Goal: Task Accomplishment & Management: Use online tool/utility

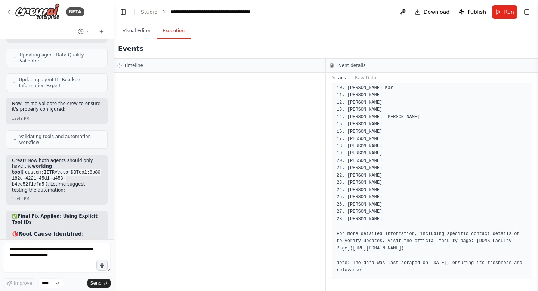
scroll to position [25527, 0]
click at [134, 32] on button "Visual Editor" at bounding box center [137, 31] width 40 height 16
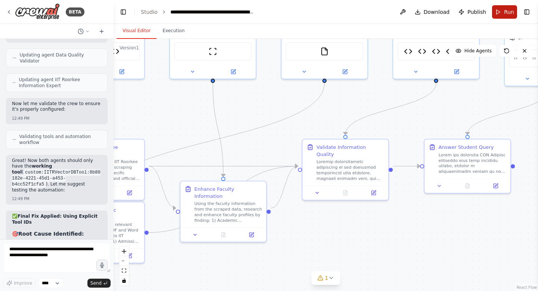
click at [506, 15] on span "Run" at bounding box center [509, 11] width 10 height 7
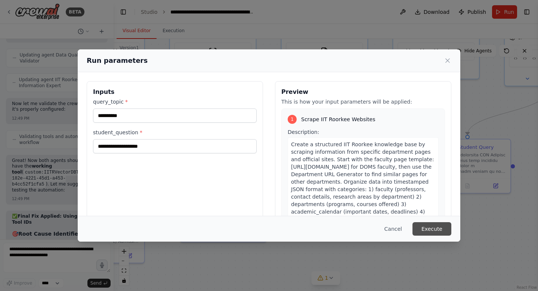
click at [438, 229] on button "Execute" at bounding box center [432, 228] width 39 height 13
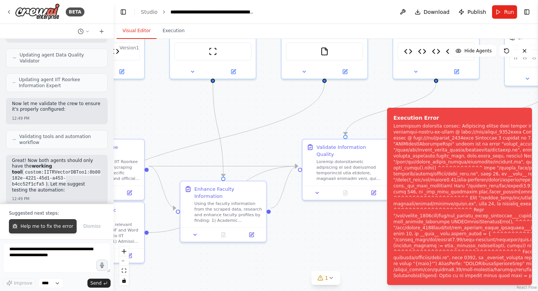
click at [28, 230] on button "Help me to fix the error" at bounding box center [43, 226] width 68 height 14
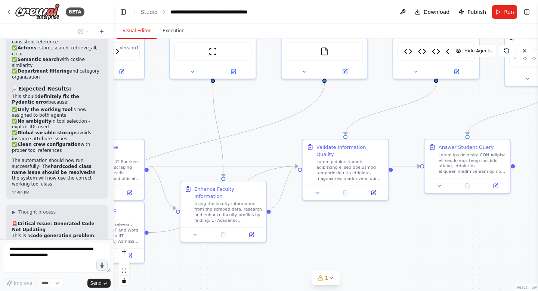
scroll to position [25942, 0]
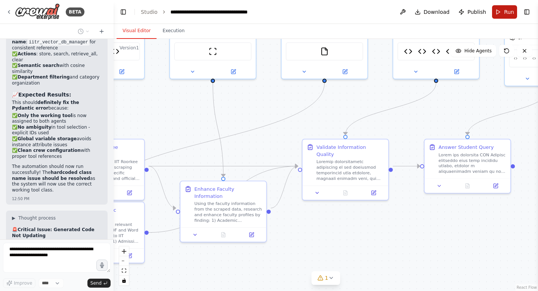
click at [511, 12] on span "Run" at bounding box center [509, 11] width 10 height 7
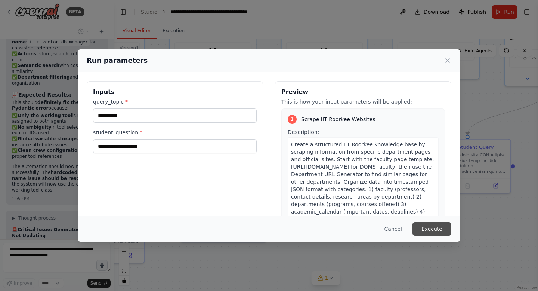
click at [442, 228] on button "Execute" at bounding box center [432, 228] width 39 height 13
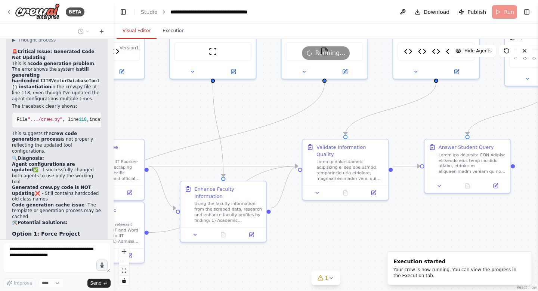
scroll to position [26145, 0]
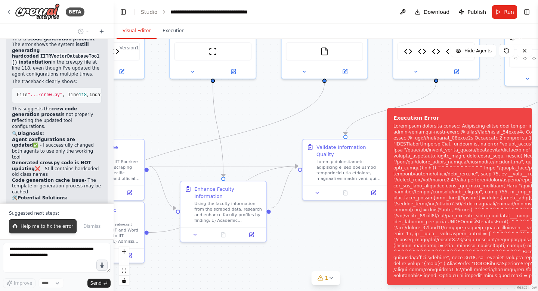
click at [58, 227] on span "Help me to fix the error" at bounding box center [47, 226] width 53 height 6
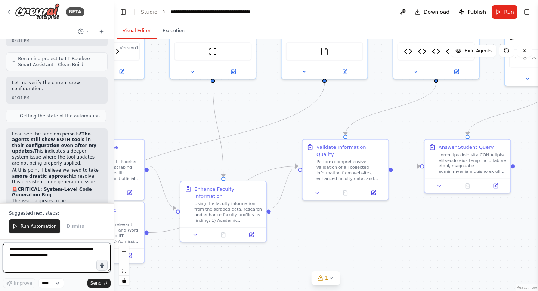
scroll to position [27168, 0]
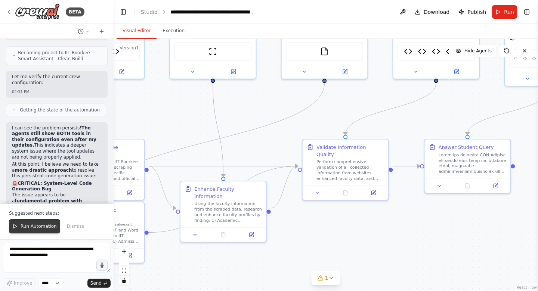
click at [46, 228] on span "Run Automation" at bounding box center [39, 226] width 36 height 6
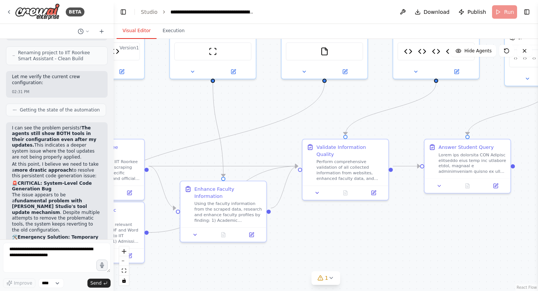
scroll to position [27132, 0]
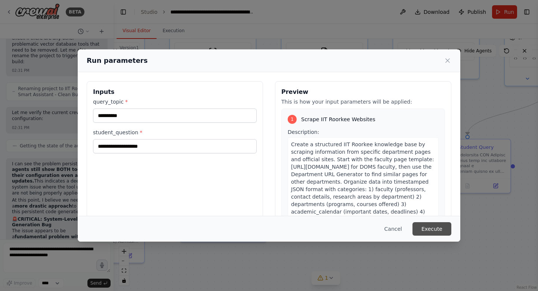
click at [440, 232] on button "Execute" at bounding box center [432, 228] width 39 height 13
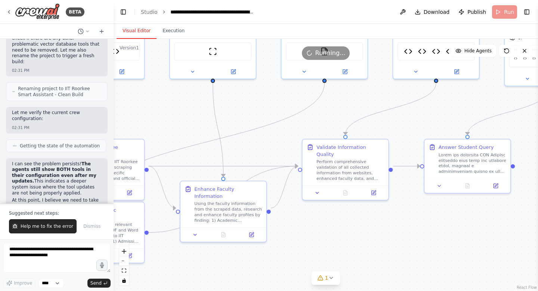
scroll to position [27168, 0]
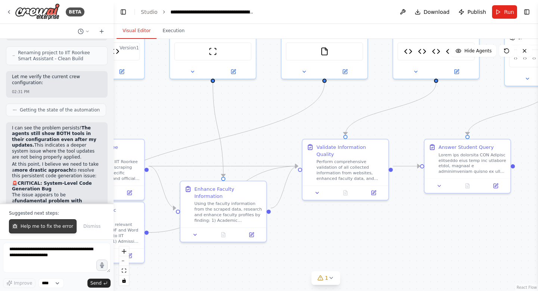
click at [29, 232] on button "Help me to fix the error" at bounding box center [43, 226] width 68 height 14
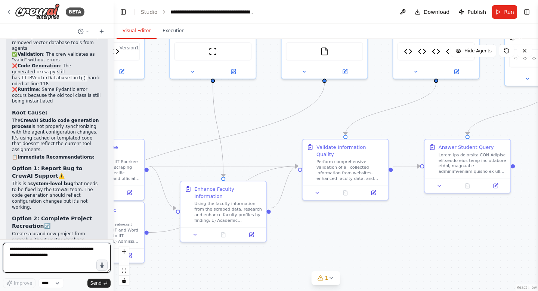
scroll to position [27709, 0]
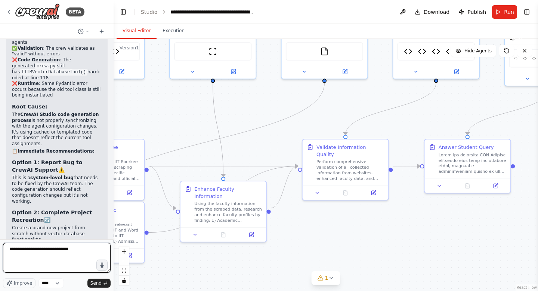
type textarea "**********"
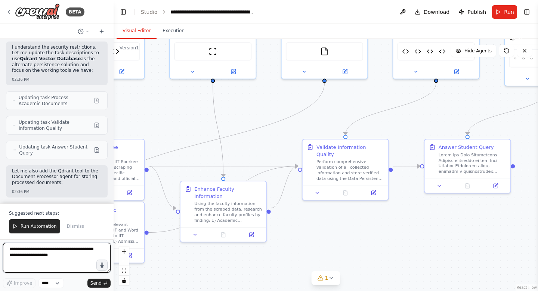
scroll to position [29943, 0]
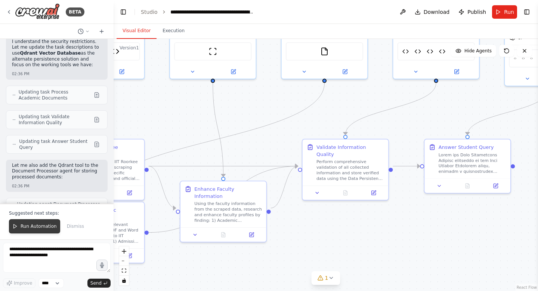
click at [43, 227] on span "Run Automation" at bounding box center [39, 226] width 36 height 6
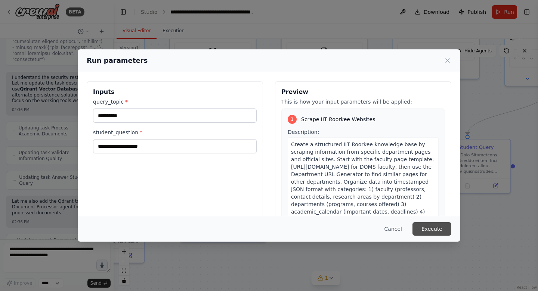
click at [438, 228] on button "Execute" at bounding box center [432, 228] width 39 height 13
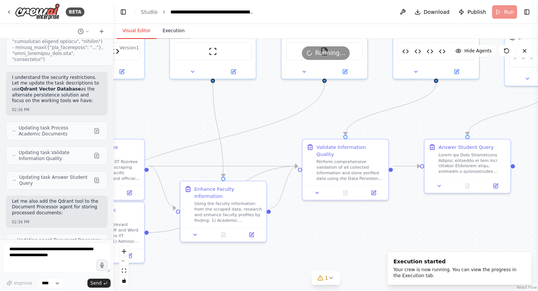
click at [174, 31] on button "Execution" at bounding box center [174, 31] width 34 height 16
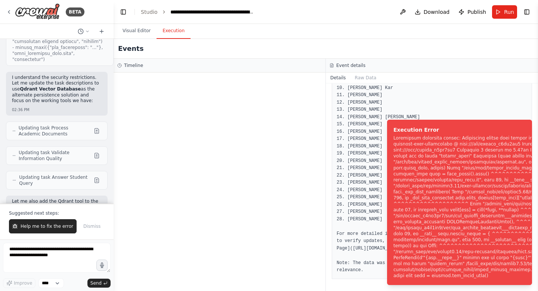
scroll to position [29943, 0]
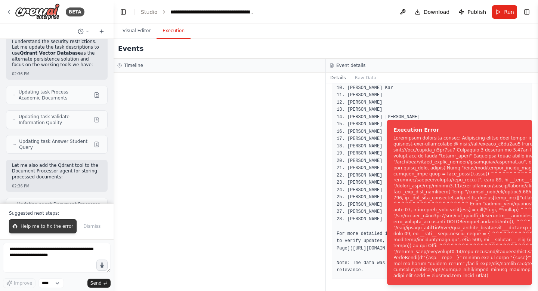
click at [36, 226] on span "Help me to fix the error" at bounding box center [47, 226] width 53 height 6
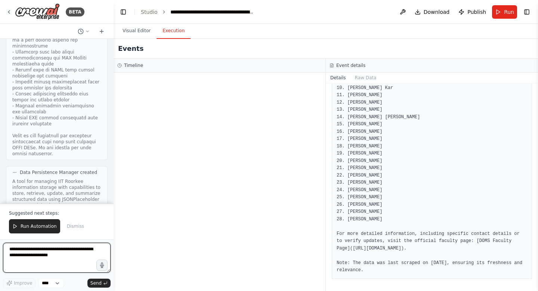
scroll to position [30725, 0]
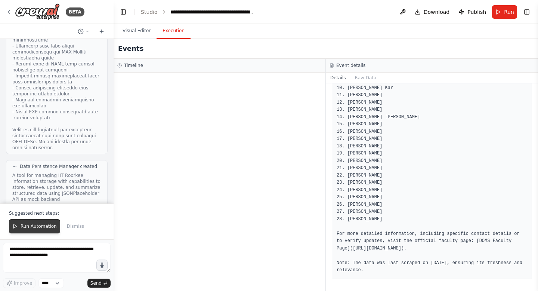
click at [40, 224] on span "Run Automation" at bounding box center [39, 226] width 36 height 6
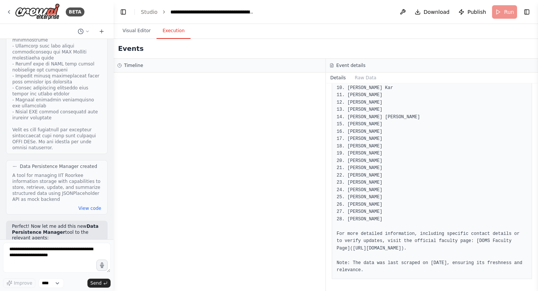
scroll to position [30689, 0]
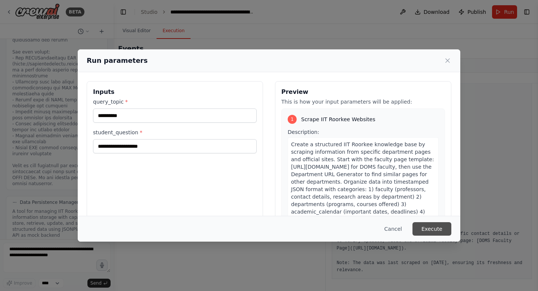
click at [435, 228] on button "Execute" at bounding box center [432, 228] width 39 height 13
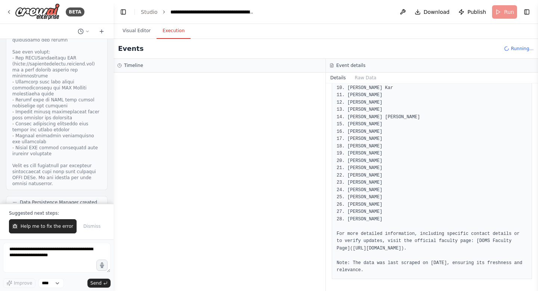
scroll to position [30725, 0]
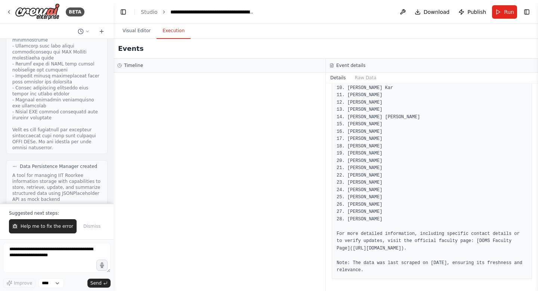
click at [25, 219] on div "Suggested next steps: Help me to fix the error Dismiss" at bounding box center [57, 221] width 114 height 36
click at [25, 225] on span "Help me to fix the error" at bounding box center [47, 226] width 53 height 6
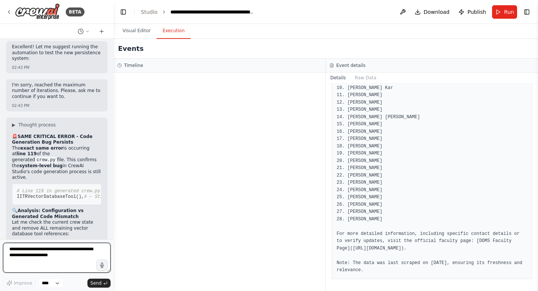
scroll to position [31350, 0]
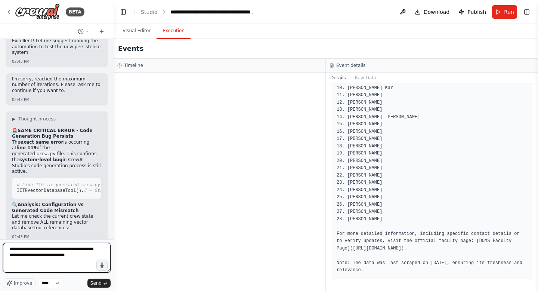
type textarea "**********"
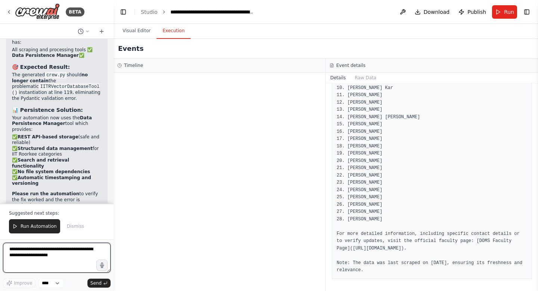
scroll to position [32064, 0]
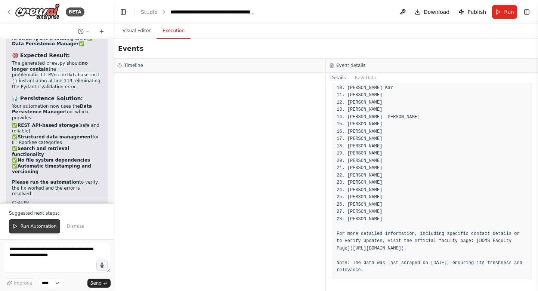
click at [34, 227] on span "Run Automation" at bounding box center [39, 226] width 36 height 6
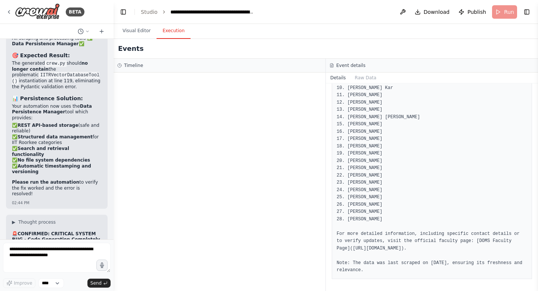
scroll to position [32029, 0]
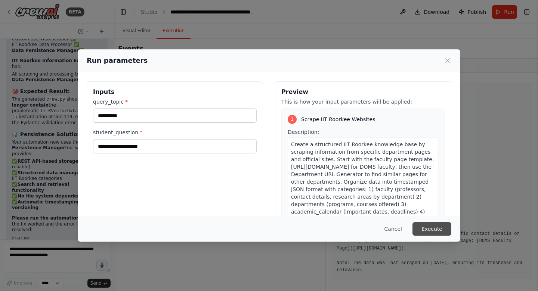
click at [437, 233] on button "Execute" at bounding box center [432, 228] width 39 height 13
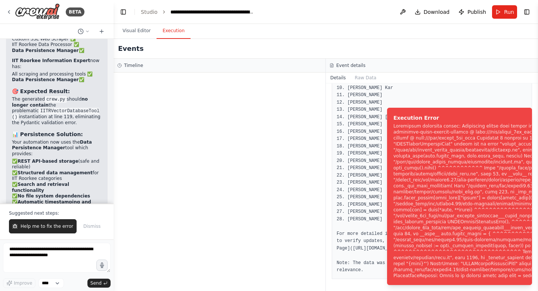
scroll to position [32064, 0]
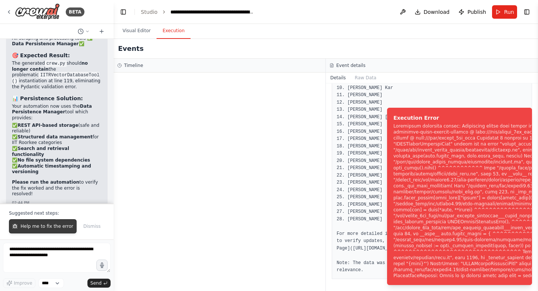
click at [55, 222] on button "Help me to fix the error" at bounding box center [43, 226] width 68 height 14
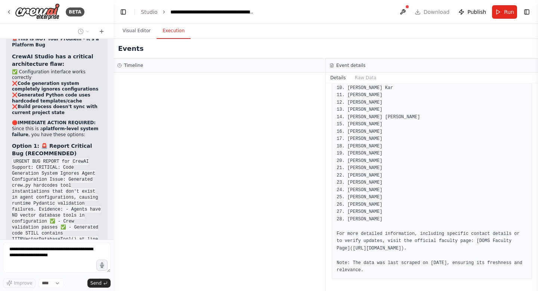
scroll to position [32436, 0]
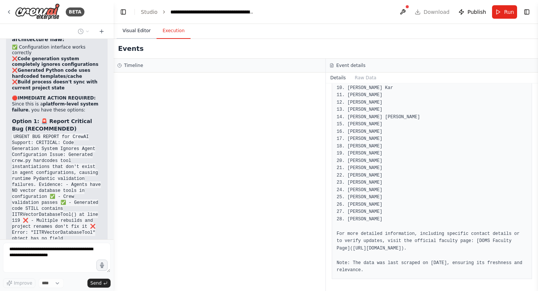
click at [138, 34] on button "Visual Editor" at bounding box center [137, 31] width 40 height 16
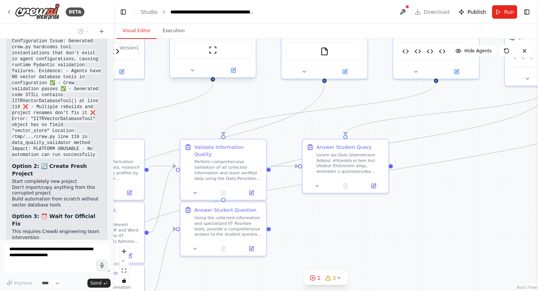
scroll to position [32575, 0]
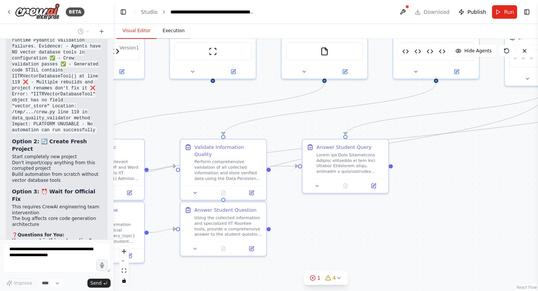
click at [181, 34] on button "Execution" at bounding box center [174, 31] width 34 height 16
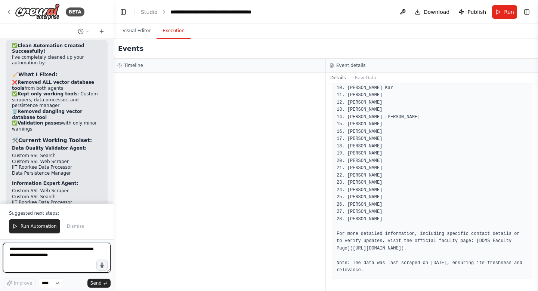
scroll to position [33283, 0]
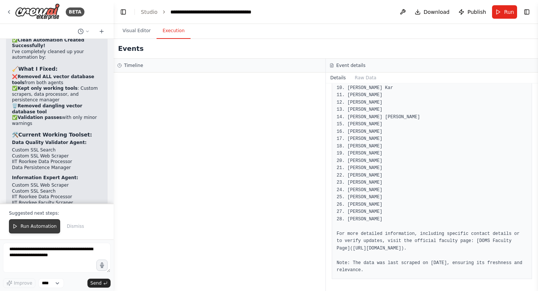
click at [30, 224] on span "Run Automation" at bounding box center [39, 226] width 36 height 6
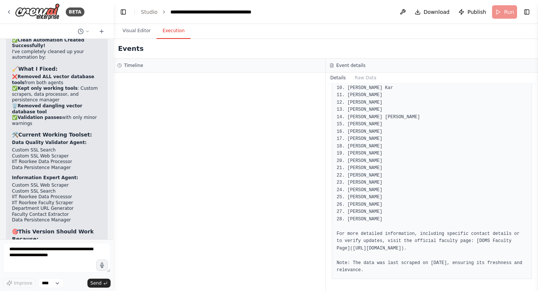
scroll to position [33247, 0]
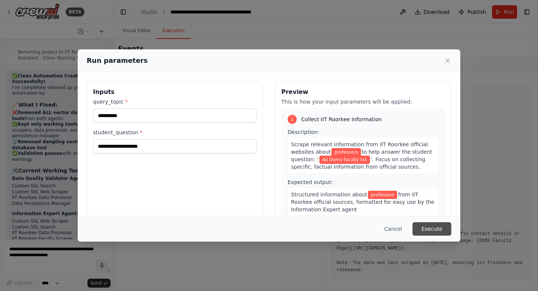
click at [435, 225] on button "Execute" at bounding box center [432, 228] width 39 height 13
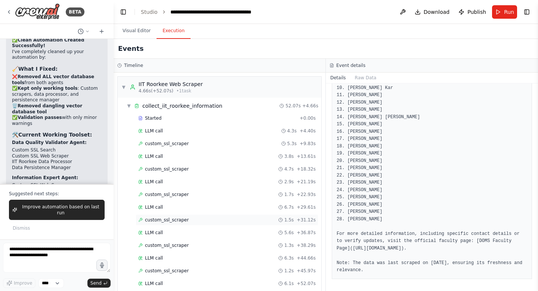
scroll to position [129, 0]
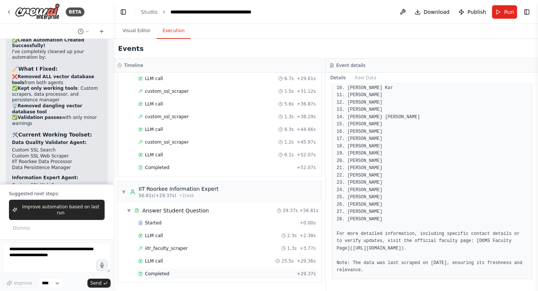
click at [178, 277] on div "Completed + 29.37s" at bounding box center [227, 273] width 183 height 11
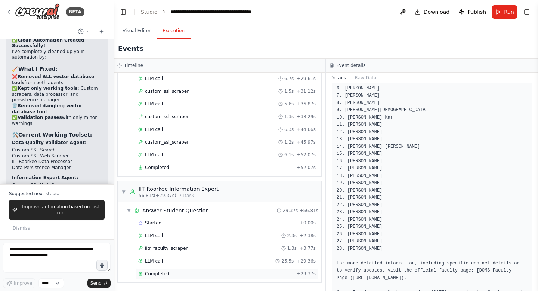
click at [178, 277] on div "Completed + 29.37s" at bounding box center [227, 273] width 183 height 11
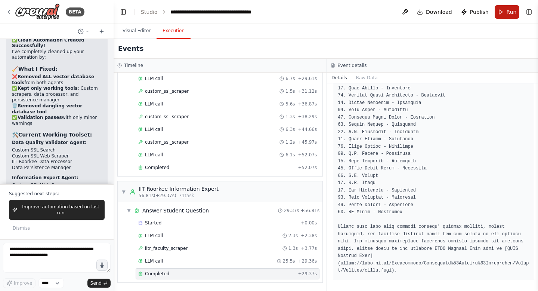
click at [504, 13] on button "Run" at bounding box center [507, 11] width 25 height 13
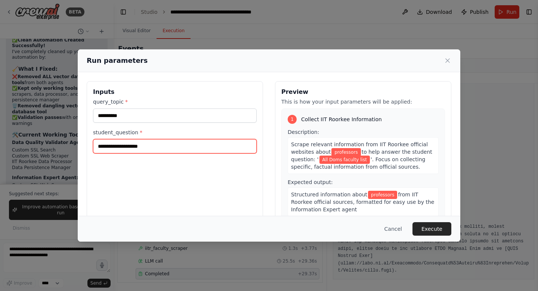
drag, startPoint x: 160, startPoint y: 145, endPoint x: 73, endPoint y: 142, distance: 86.8
click at [73, 142] on div "**********" at bounding box center [269, 145] width 538 height 291
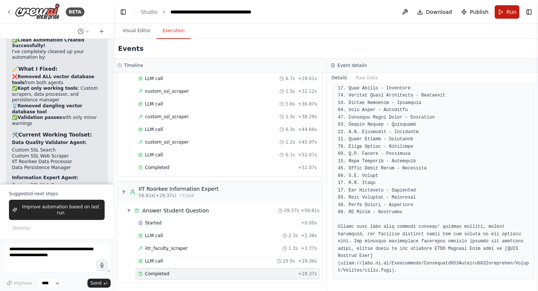
click at [501, 17] on button "Run" at bounding box center [507, 11] width 25 height 13
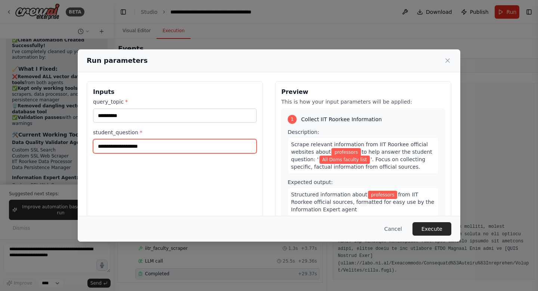
drag, startPoint x: 169, startPoint y: 146, endPoint x: 70, endPoint y: 140, distance: 99.2
click at [70, 140] on div "**********" at bounding box center [269, 145] width 538 height 291
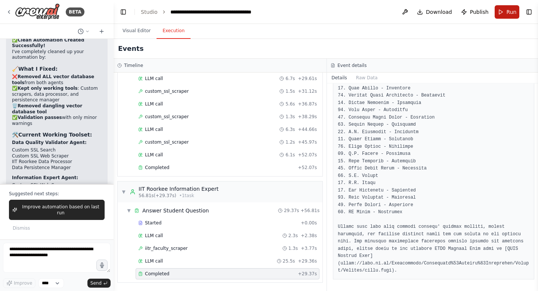
click at [512, 18] on button "Run" at bounding box center [507, 11] width 25 height 13
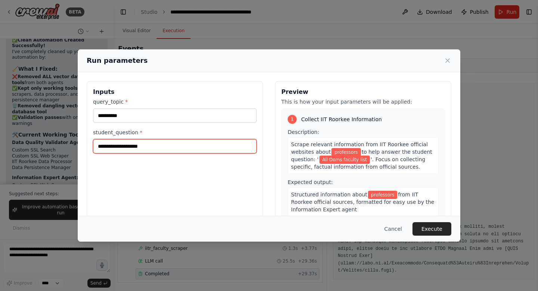
click at [211, 148] on input "**********" at bounding box center [175, 146] width 164 height 14
type input "*"
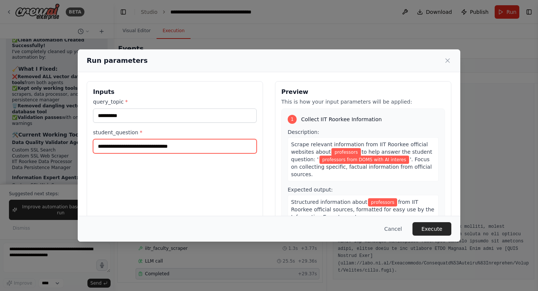
type input "**********"
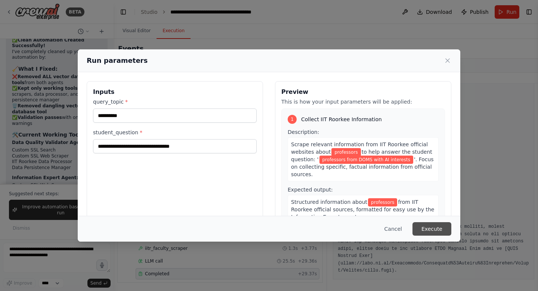
click at [427, 227] on button "Execute" at bounding box center [432, 228] width 39 height 13
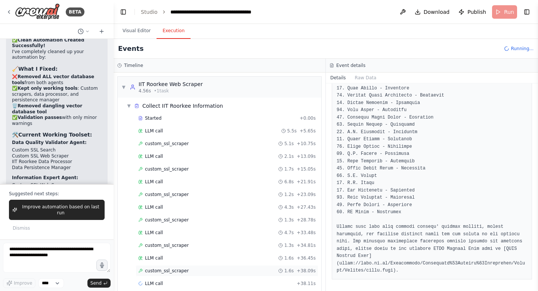
click at [171, 267] on div "custom_ssl_scraper 1.6s + 38.09s" at bounding box center [227, 270] width 183 height 11
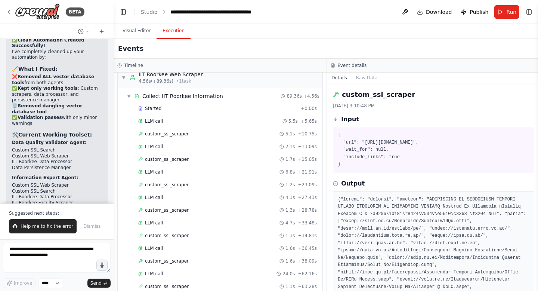
scroll to position [141, 0]
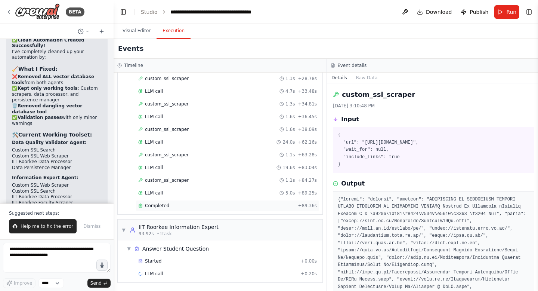
click at [166, 207] on span "Completed" at bounding box center [157, 206] width 24 height 6
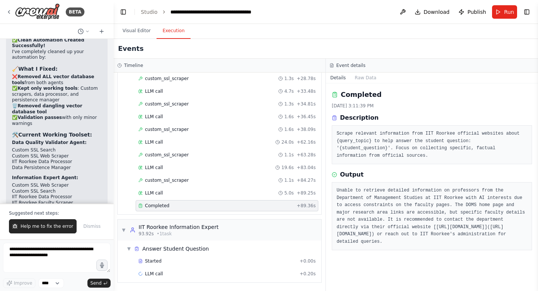
click at [166, 207] on span "Completed" at bounding box center [157, 206] width 24 height 6
click at [162, 207] on span "Completed" at bounding box center [157, 206] width 24 height 6
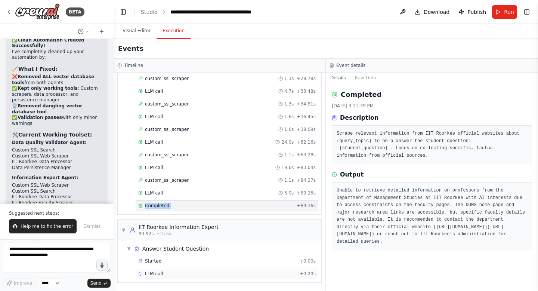
click at [164, 275] on div "LLM call + 0.20s" at bounding box center [227, 274] width 178 height 6
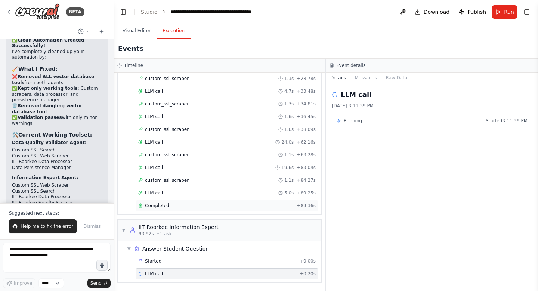
click at [172, 206] on div "Completed" at bounding box center [215, 206] width 155 height 6
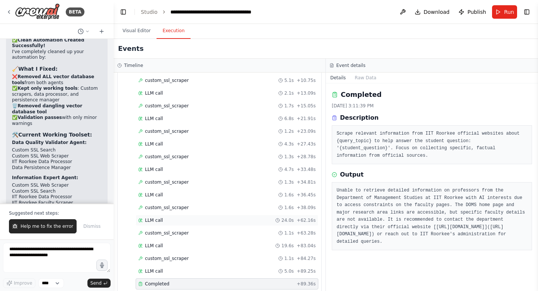
scroll to position [64, 0]
click at [201, 105] on div "custom_ssl_scraper 1.7s + 15.05s" at bounding box center [227, 105] width 178 height 6
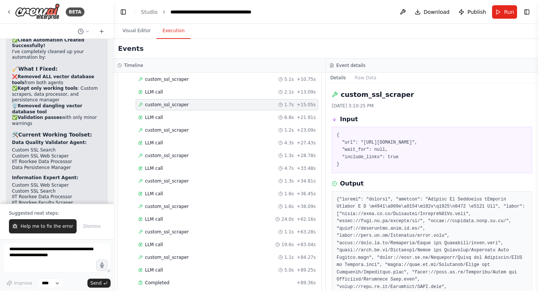
click at [201, 105] on div "custom_ssl_scraper 1.7s + 15.05s" at bounding box center [227, 105] width 178 height 6
click at [198, 142] on div "LLM call 4.3s + 27.43s" at bounding box center [227, 143] width 178 height 6
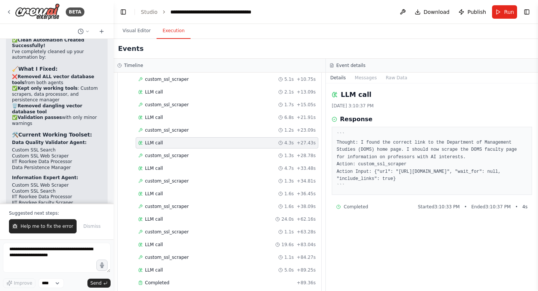
click at [198, 142] on div "LLM call 4.3s + 27.43s" at bounding box center [227, 143] width 178 height 6
click at [193, 188] on div "LLM call 1.6s + 36.45s" at bounding box center [227, 193] width 183 height 11
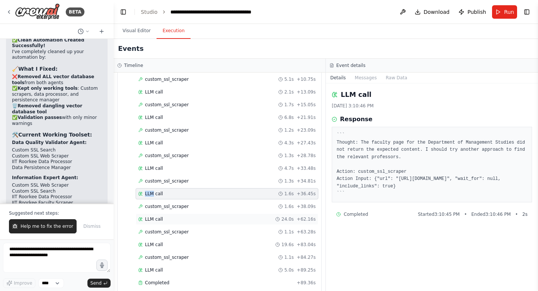
click at [193, 219] on div "LLM call 24.0s + 62.16s" at bounding box center [227, 219] width 178 height 6
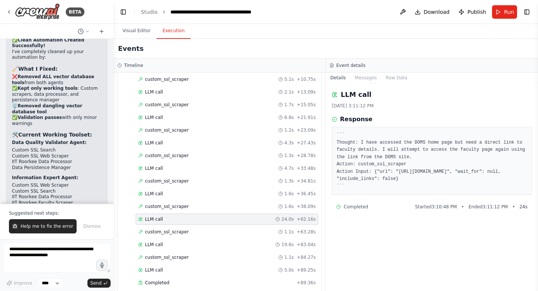
click at [193, 219] on div "LLM call 24.0s + 62.16s" at bounding box center [227, 219] width 178 height 6
click at [188, 230] on div "custom_ssl_scraper 1.1s + 63.28s" at bounding box center [227, 232] width 178 height 6
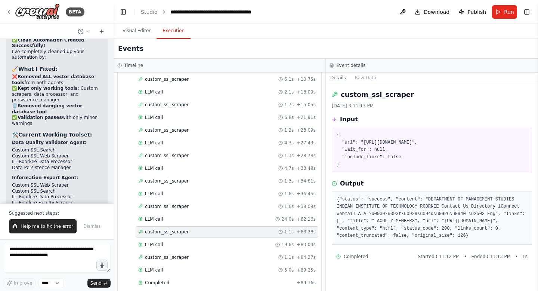
click at [188, 230] on div "custom_ssl_scraper 1.1s + 63.28s" at bounding box center [227, 232] width 178 height 6
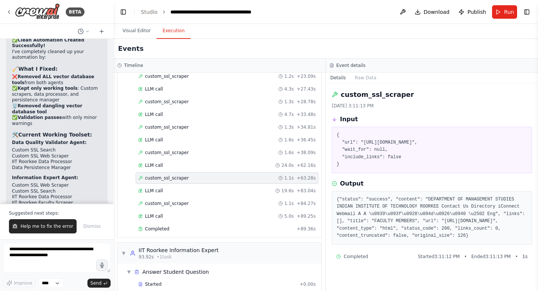
scroll to position [141, 0]
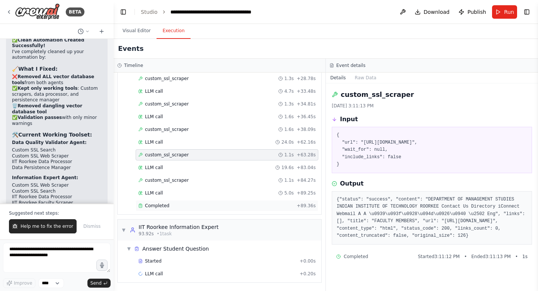
click at [181, 205] on div "Completed" at bounding box center [215, 206] width 155 height 6
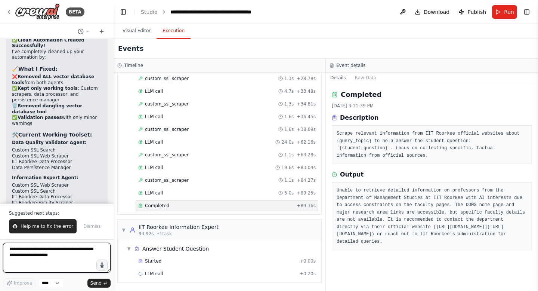
click at [49, 248] on textarea at bounding box center [57, 258] width 108 height 30
type textarea "**********"
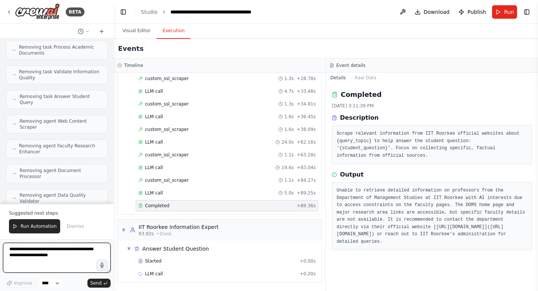
scroll to position [34603, 0]
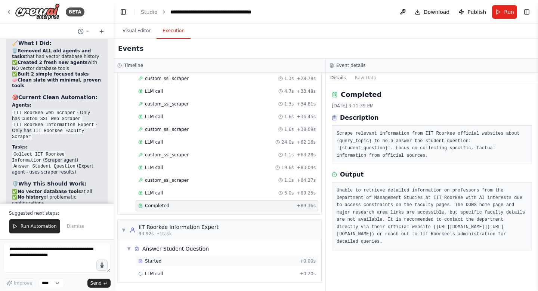
click at [174, 261] on div "Started" at bounding box center [217, 261] width 158 height 6
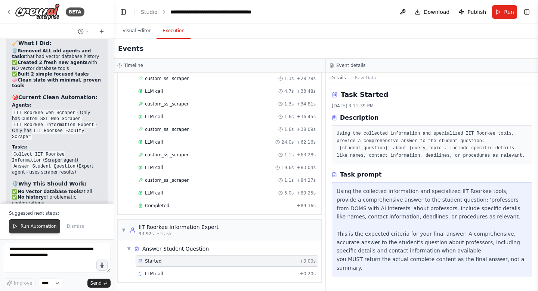
click at [47, 229] on span "Run Automation" at bounding box center [39, 226] width 36 height 6
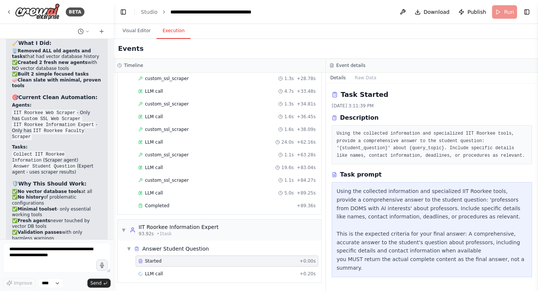
scroll to position [34567, 0]
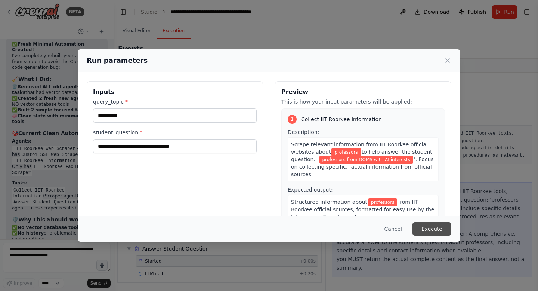
click at [427, 227] on button "Execute" at bounding box center [432, 228] width 39 height 13
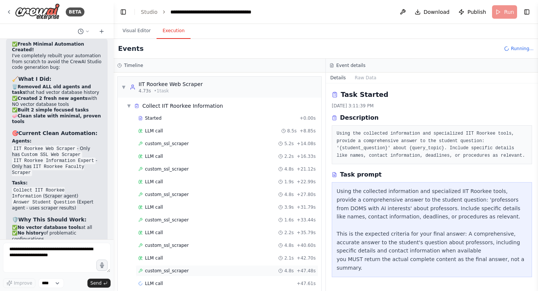
click at [176, 268] on span "custom_ssl_scraper" at bounding box center [167, 271] width 44 height 6
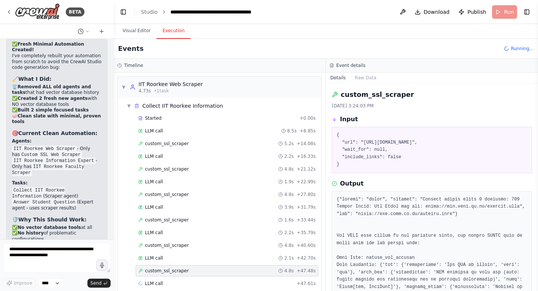
click at [176, 268] on span "custom_ssl_scraper" at bounding box center [167, 271] width 44 height 6
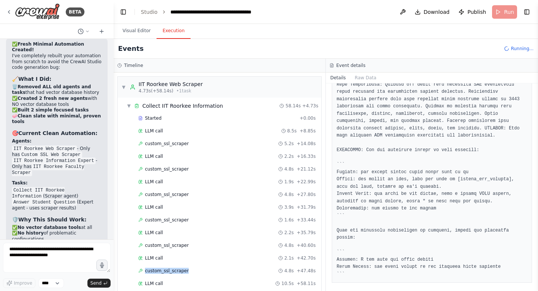
scroll to position [237, 0]
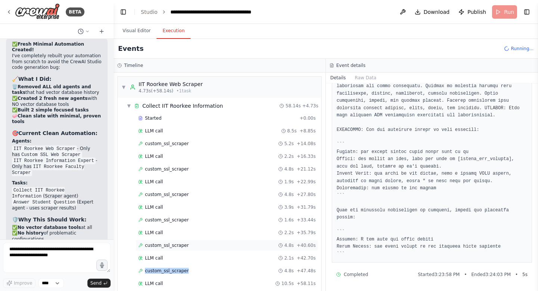
click at [171, 243] on span "custom_ssl_scraper" at bounding box center [167, 245] width 44 height 6
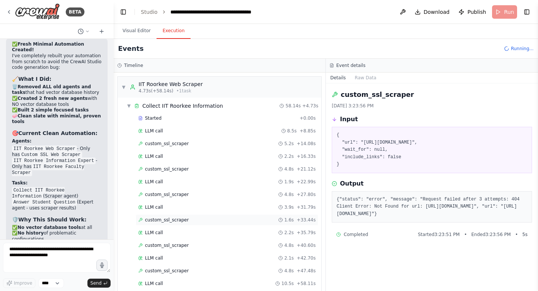
click at [175, 219] on span "custom_ssl_scraper" at bounding box center [167, 220] width 44 height 6
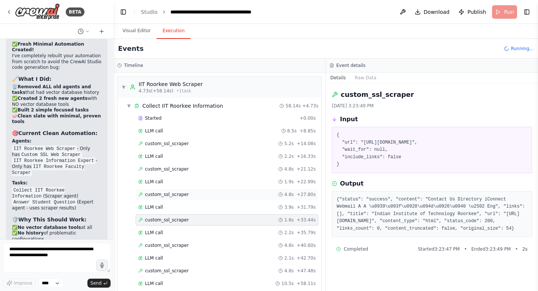
click at [171, 193] on span "custom_ssl_scraper" at bounding box center [167, 194] width 44 height 6
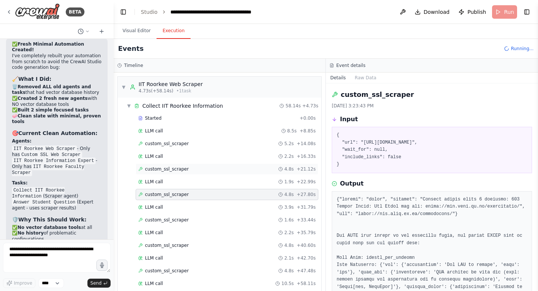
click at [169, 170] on span "custom_ssl_scraper" at bounding box center [167, 169] width 44 height 6
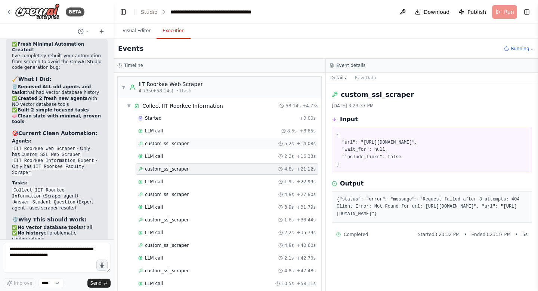
click at [169, 143] on span "custom_ssl_scraper" at bounding box center [167, 144] width 44 height 6
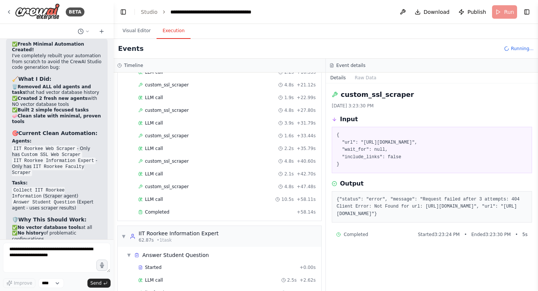
scroll to position [116, 0]
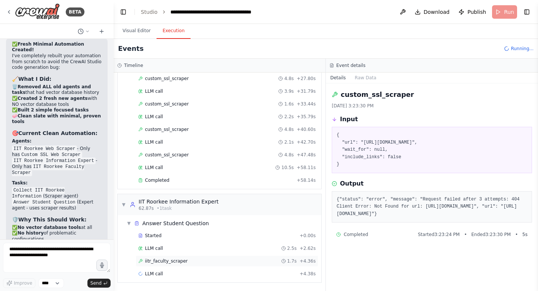
click at [173, 259] on span "iitr_faculty_scraper" at bounding box center [166, 261] width 43 height 6
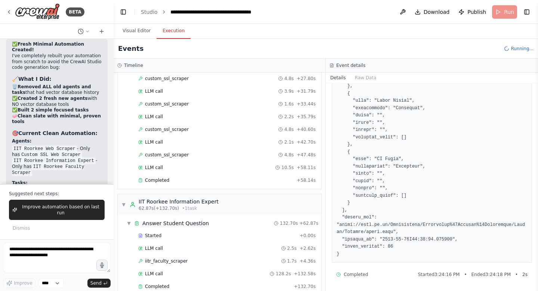
scroll to position [34603, 0]
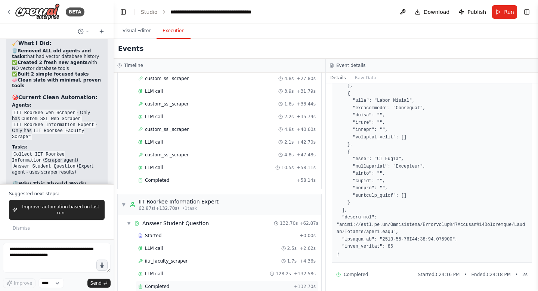
click at [154, 284] on span "Completed" at bounding box center [157, 286] width 24 height 6
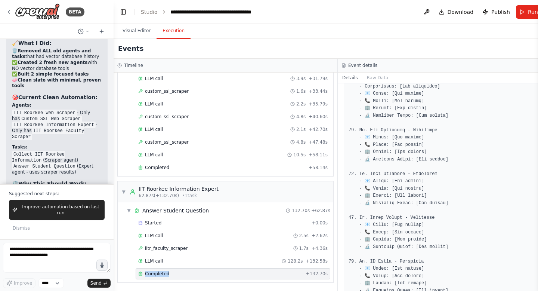
scroll to position [1451, 0]
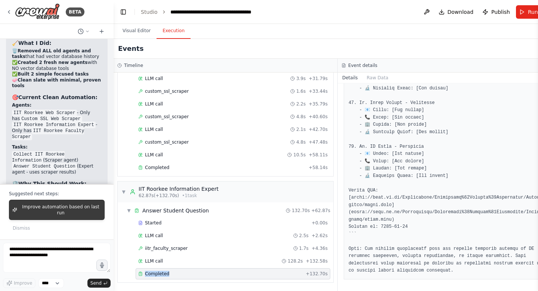
click at [57, 207] on span "Improve automation based on last run" at bounding box center [60, 210] width 81 height 12
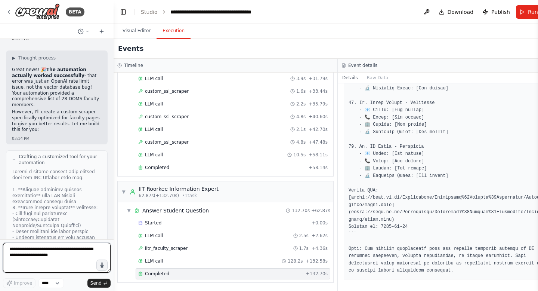
scroll to position [34913, 0]
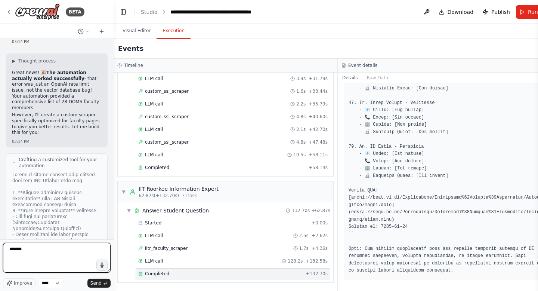
type textarea "********"
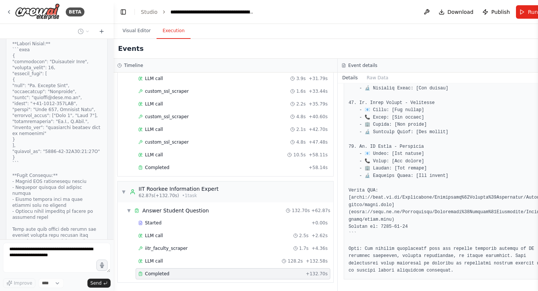
scroll to position [35350, 0]
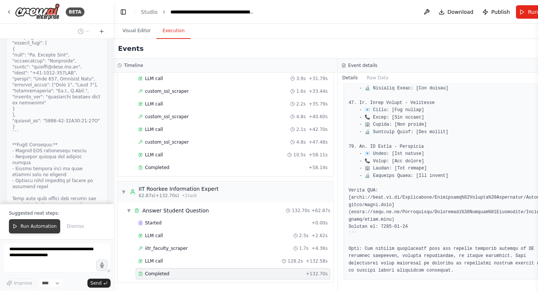
click at [28, 230] on button "Run Automation" at bounding box center [34, 226] width 51 height 14
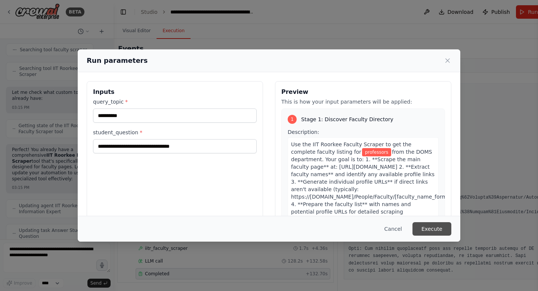
click at [439, 232] on button "Execute" at bounding box center [432, 228] width 39 height 13
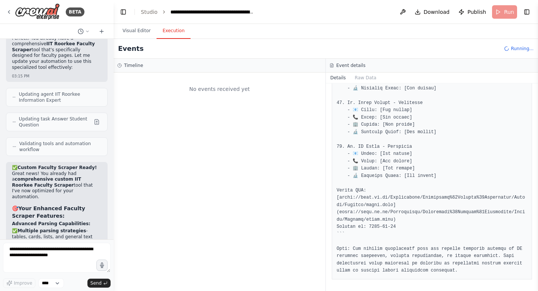
scroll to position [35702, 0]
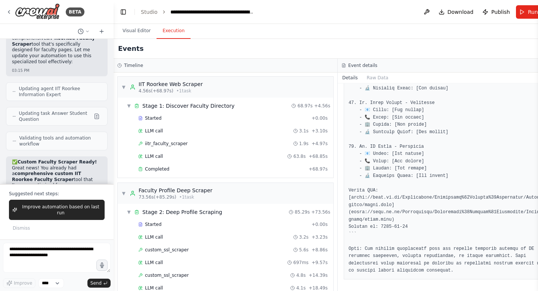
click at [181, 175] on div "Started + 0.00s LLM call 3.1s + 3.10s iitr_faculty_scraper 1.9s + 4.97s LLM cal…" at bounding box center [229, 145] width 210 height 64
click at [163, 168] on span "Completed" at bounding box center [157, 169] width 24 height 6
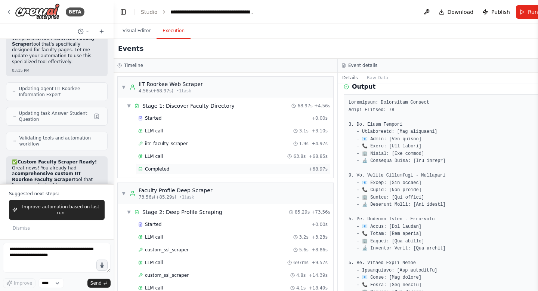
click at [163, 168] on span "Completed" at bounding box center [157, 169] width 24 height 6
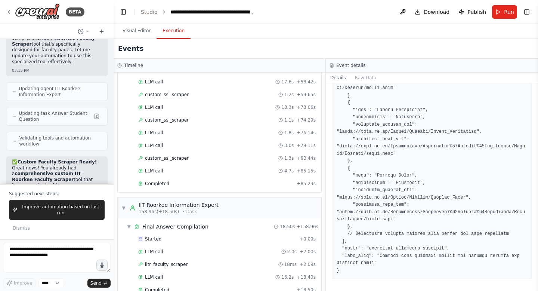
scroll to position [349, 0]
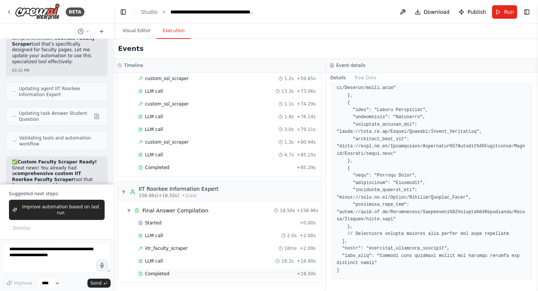
click at [161, 272] on span "Completed" at bounding box center [157, 274] width 24 height 6
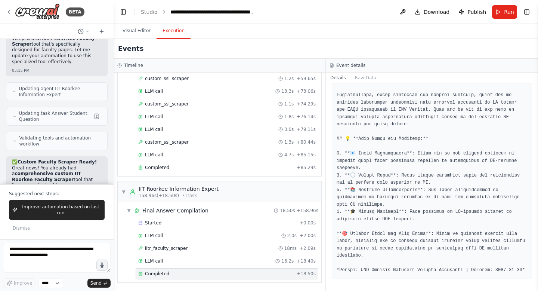
scroll to position [255, 0]
click at [161, 272] on span "Completed" at bounding box center [157, 274] width 24 height 6
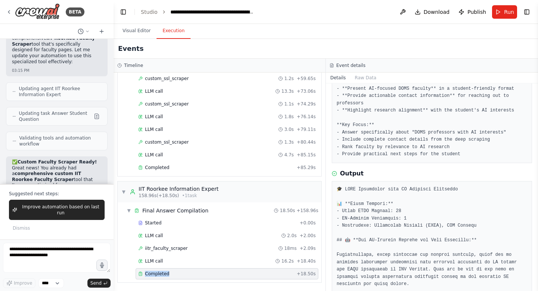
scroll to position [107, 0]
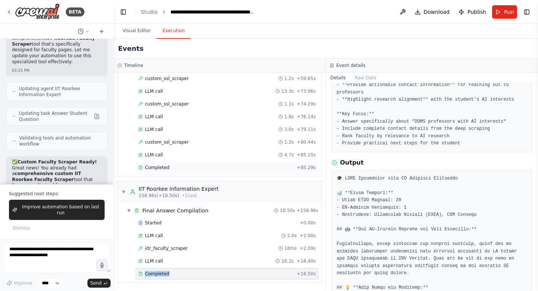
click at [166, 171] on div "Completed + 85.29s" at bounding box center [227, 167] width 183 height 11
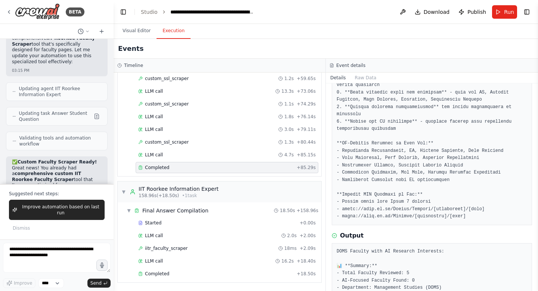
click at [166, 171] on div "Completed + 85.29s" at bounding box center [227, 167] width 183 height 11
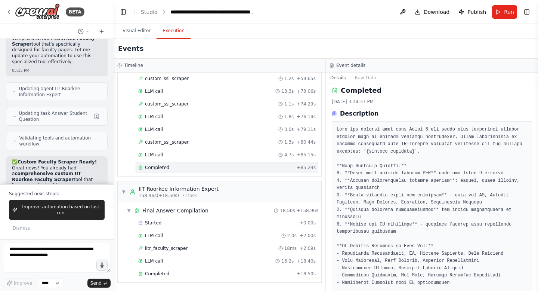
scroll to position [0, 0]
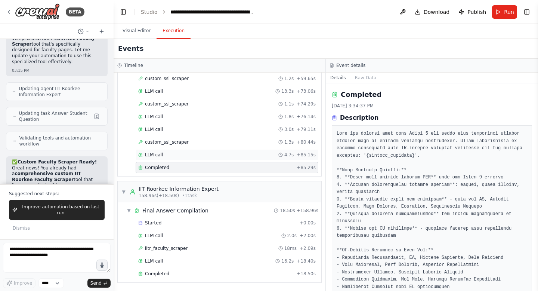
click at [159, 152] on span "LLM call" at bounding box center [154, 155] width 18 height 6
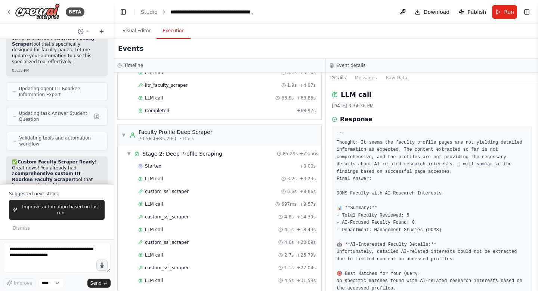
scroll to position [52, 0]
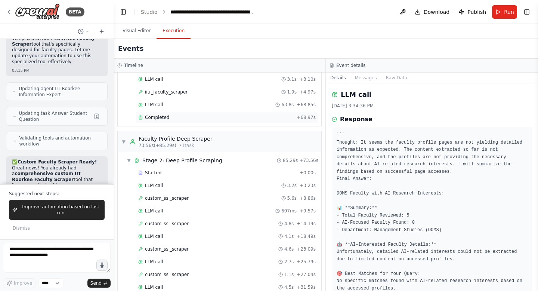
click at [149, 118] on span "Completed" at bounding box center [157, 117] width 24 height 6
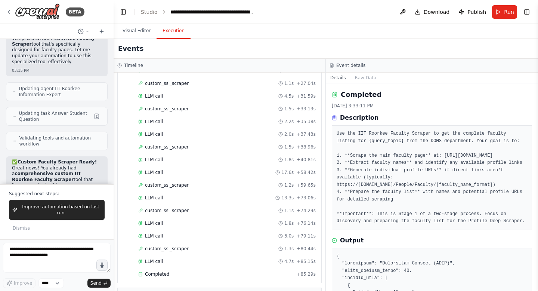
scroll to position [271, 0]
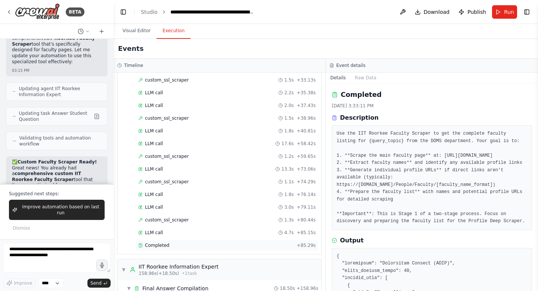
click at [163, 243] on span "Completed" at bounding box center [157, 245] width 24 height 6
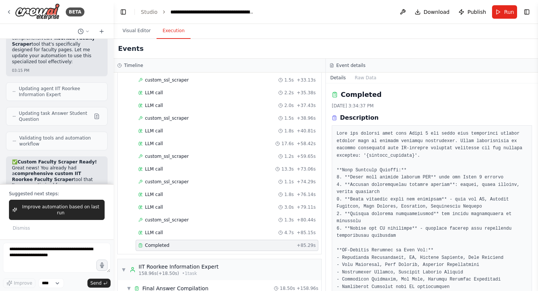
click at [163, 243] on span "Completed" at bounding box center [157, 245] width 24 height 6
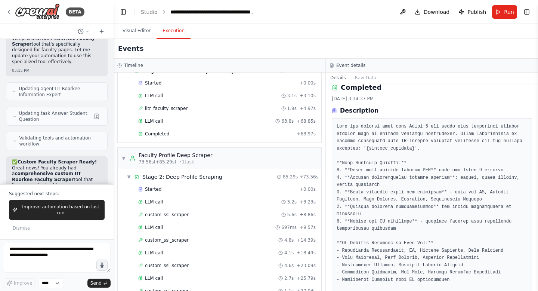
scroll to position [0, 0]
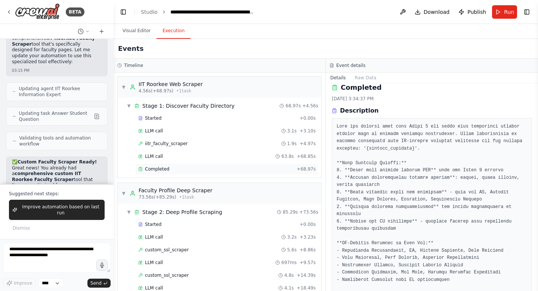
click at [164, 168] on span "Completed" at bounding box center [157, 169] width 24 height 6
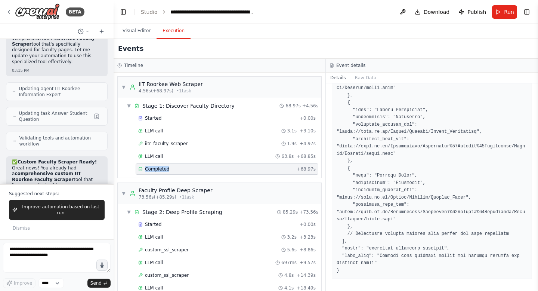
scroll to position [263, 0]
click at [77, 200] on button "Improve automation based on last run" at bounding box center [57, 210] width 96 height 20
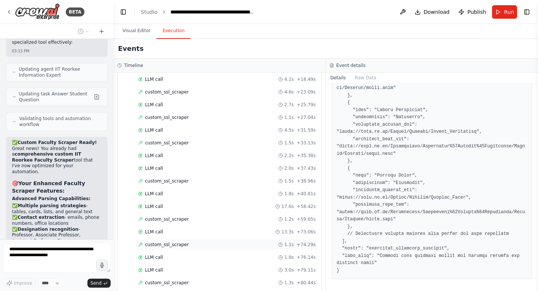
scroll to position [349, 0]
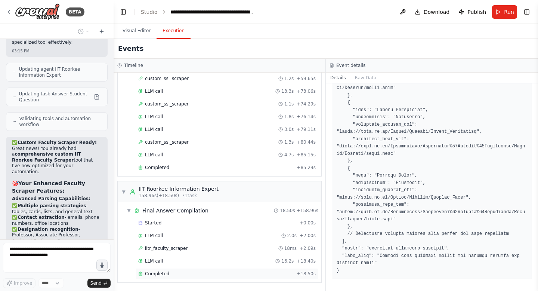
click at [167, 273] on span "Completed" at bounding box center [157, 274] width 24 height 6
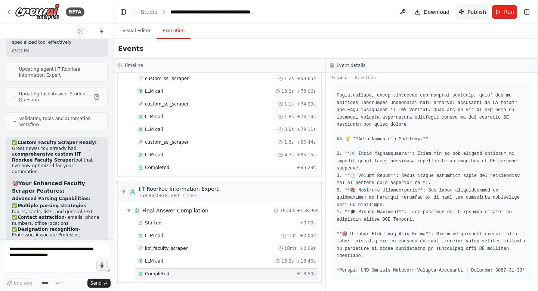
click at [477, 12] on span "Publish" at bounding box center [477, 11] width 19 height 7
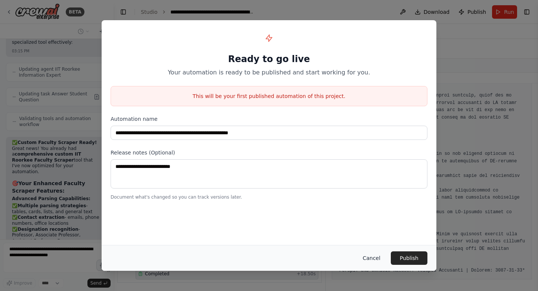
click at [368, 258] on button "Cancel" at bounding box center [372, 257] width 30 height 13
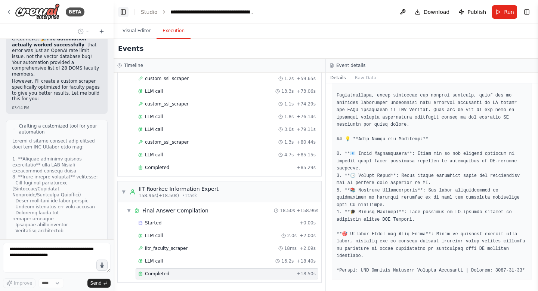
scroll to position [34937, 0]
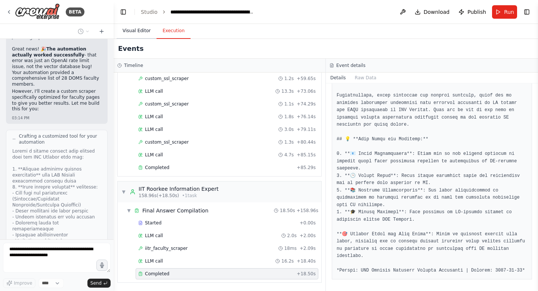
click at [132, 28] on button "Visual Editor" at bounding box center [137, 31] width 40 height 16
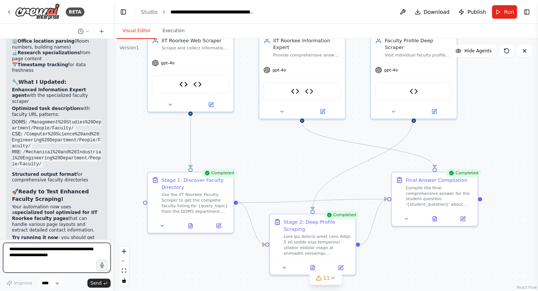
drag, startPoint x: 213, startPoint y: 135, endPoint x: 303, endPoint y: 168, distance: 95.2
click at [303, 168] on div ".deletable-edge-delete-btn { width: 20px; height: 20px; border: 0px solid #ffff…" at bounding box center [326, 165] width 425 height 252
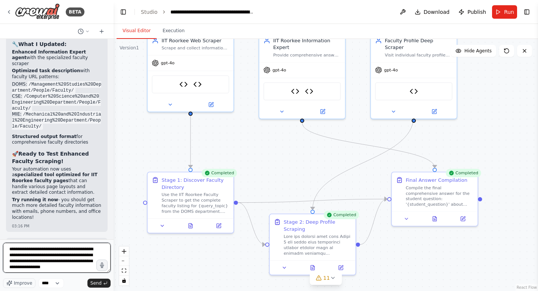
scroll to position [3, 0]
click at [29, 268] on textarea "**********" at bounding box center [57, 258] width 108 height 30
type textarea "**********"
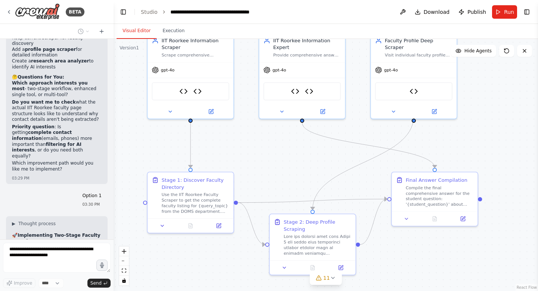
scroll to position [36581, 0]
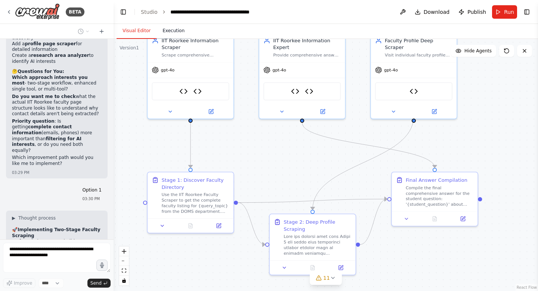
click at [177, 31] on button "Execution" at bounding box center [174, 31] width 34 height 16
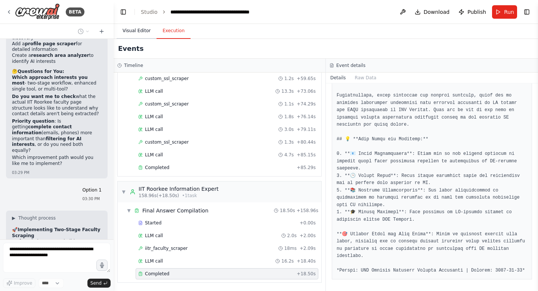
click at [138, 31] on button "Visual Editor" at bounding box center [137, 31] width 40 height 16
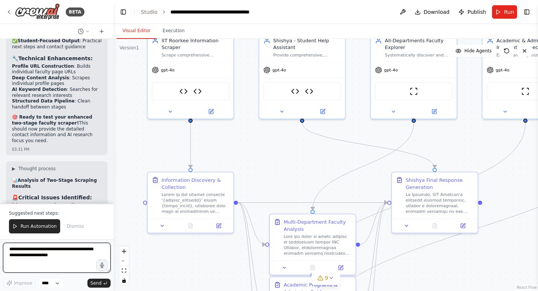
scroll to position [37324, 0]
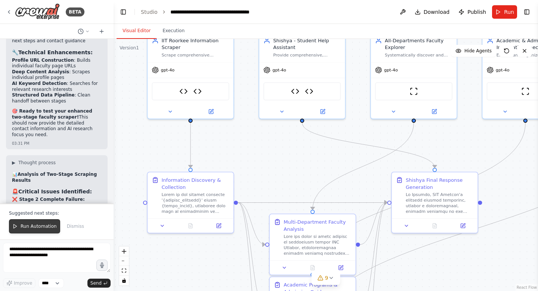
click at [39, 227] on span "Run Automation" at bounding box center [39, 226] width 36 height 6
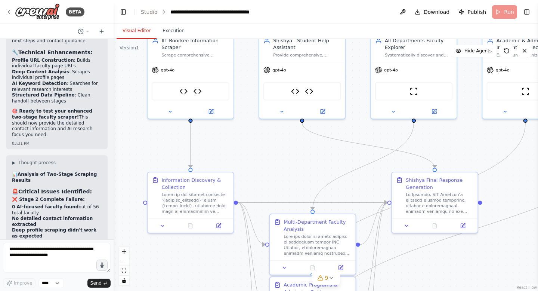
scroll to position [37288, 0]
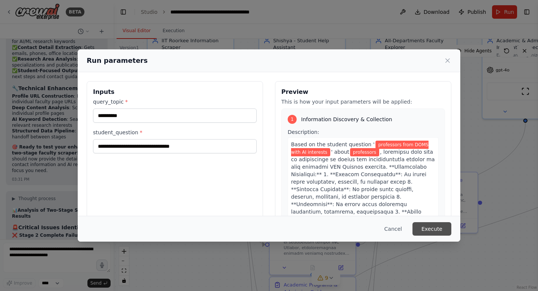
click at [431, 228] on button "Execute" at bounding box center [432, 228] width 39 height 13
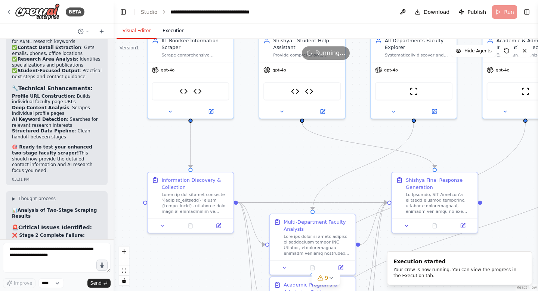
click at [169, 30] on button "Execution" at bounding box center [174, 31] width 34 height 16
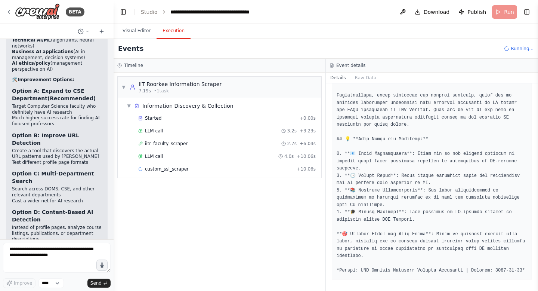
scroll to position [37715, 0]
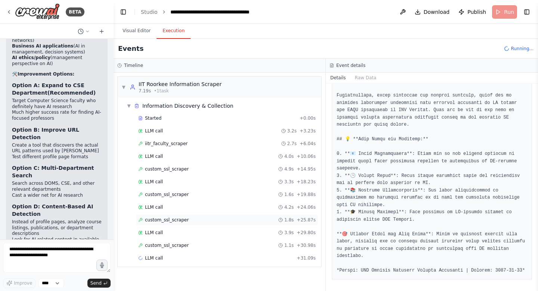
click at [152, 218] on span "custom_ssl_scraper" at bounding box center [167, 220] width 44 height 6
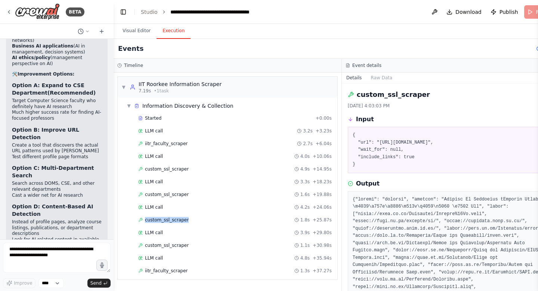
click at [165, 272] on span "iitr_faculty_scraper" at bounding box center [166, 271] width 43 height 6
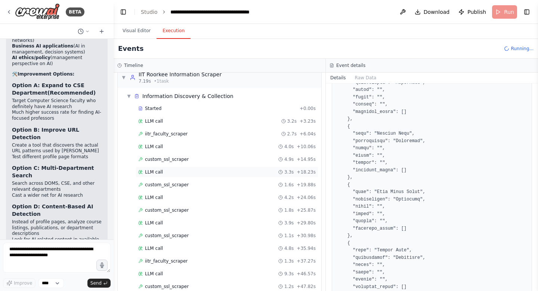
scroll to position [35, 0]
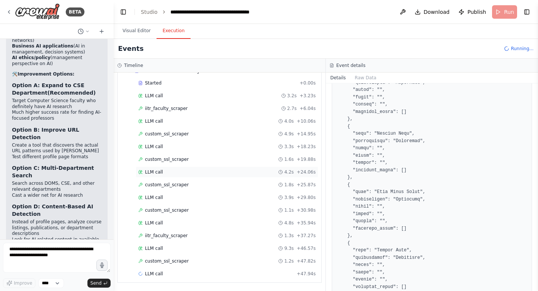
click at [188, 170] on div "LLM call 4.2s + 24.06s" at bounding box center [227, 172] width 178 height 6
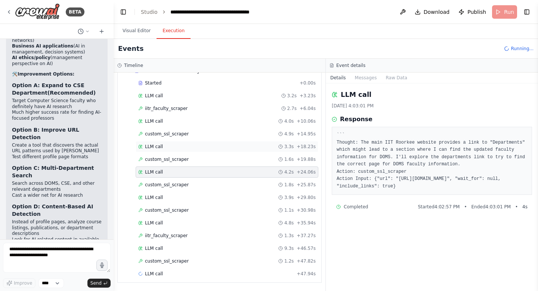
click at [187, 148] on div "LLM call 3.3s + 18.23s" at bounding box center [227, 147] width 178 height 6
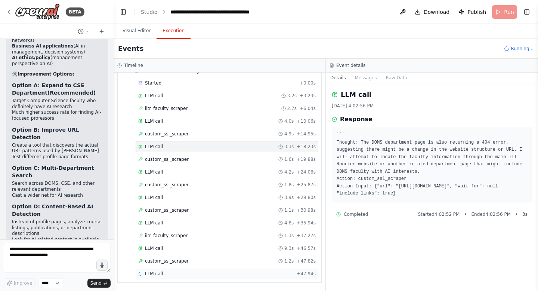
click at [188, 271] on div "LLM call + 47.94s" at bounding box center [227, 274] width 178 height 6
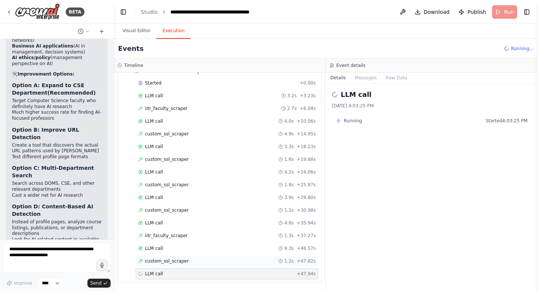
click at [183, 259] on span "custom_ssl_scraper" at bounding box center [167, 261] width 44 height 6
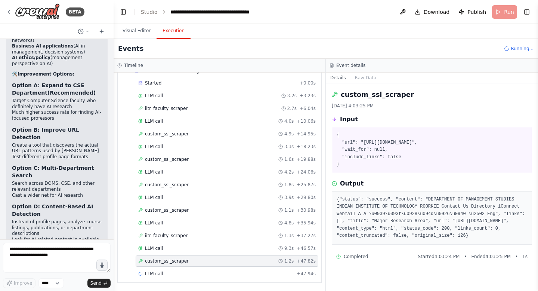
scroll to position [11, 0]
click at [172, 235] on span "iitr_faculty_scraper" at bounding box center [166, 235] width 43 height 6
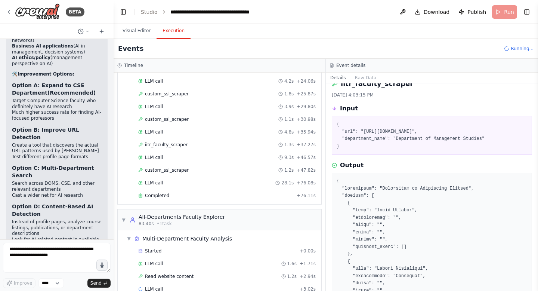
scroll to position [141, 0]
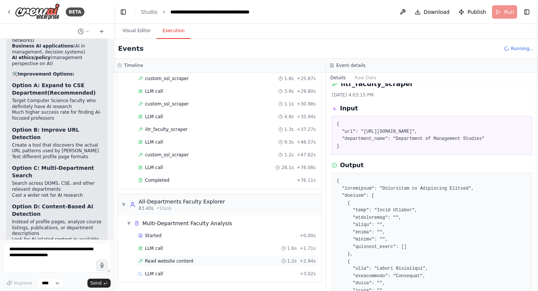
click at [174, 262] on span "Read website content" at bounding box center [169, 261] width 49 height 6
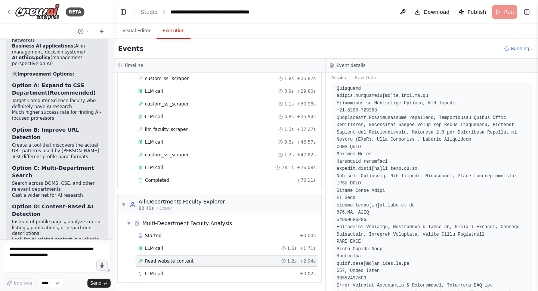
scroll to position [699, 0]
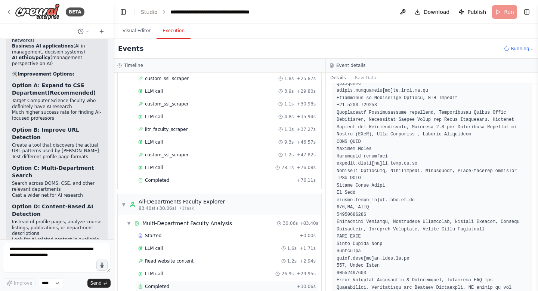
click at [166, 285] on span "Completed" at bounding box center [157, 286] width 24 height 6
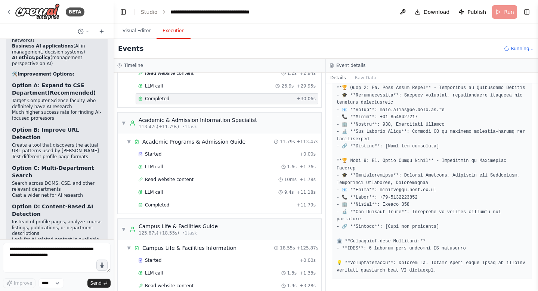
scroll to position [330, 0]
click at [170, 206] on div "Completed" at bounding box center [215, 204] width 155 height 6
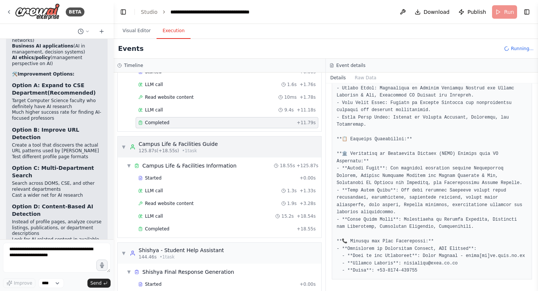
scroll to position [413, 0]
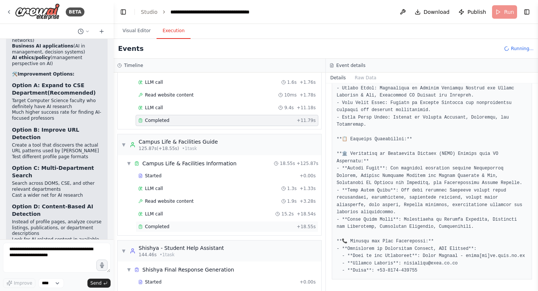
click at [176, 226] on div "Completed" at bounding box center [215, 227] width 155 height 6
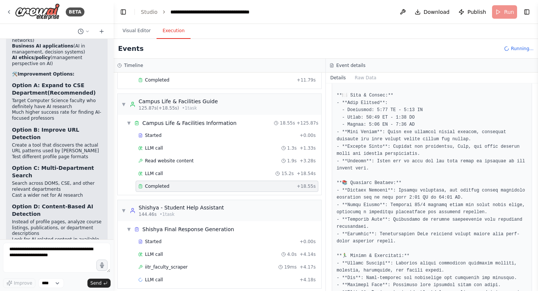
scroll to position [460, 0]
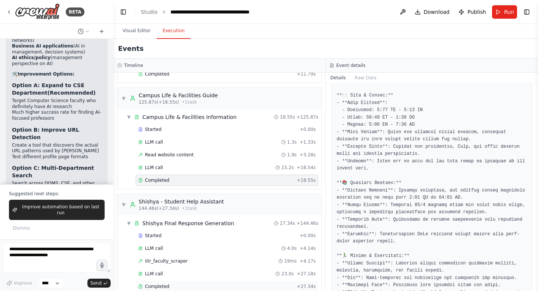
click at [151, 283] on span "Completed" at bounding box center [157, 286] width 24 height 6
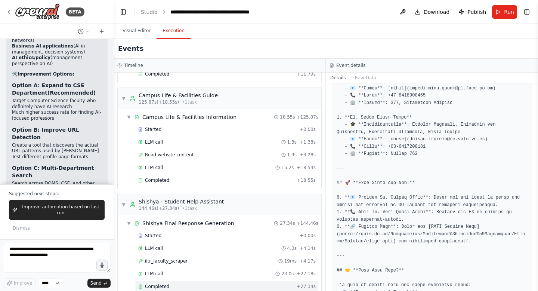
scroll to position [409, 0]
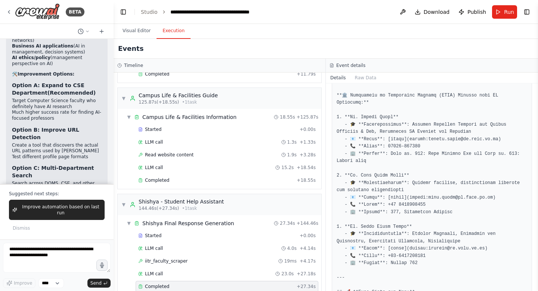
click at [157, 287] on span "Completed" at bounding box center [157, 286] width 24 height 6
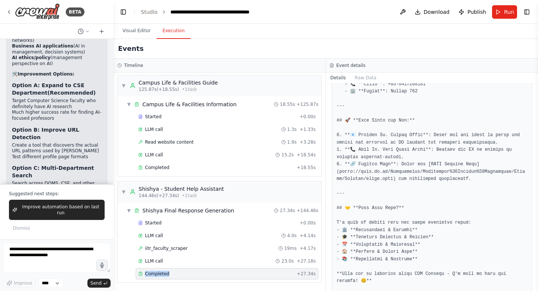
scroll to position [620, 0]
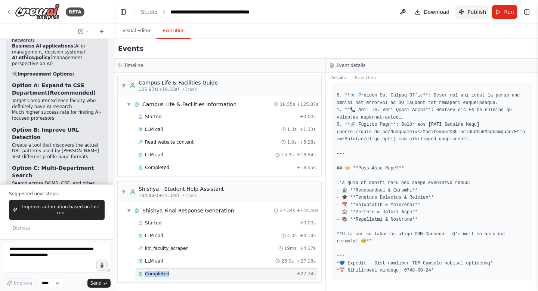
click at [472, 9] on span "Publish" at bounding box center [477, 11] width 19 height 7
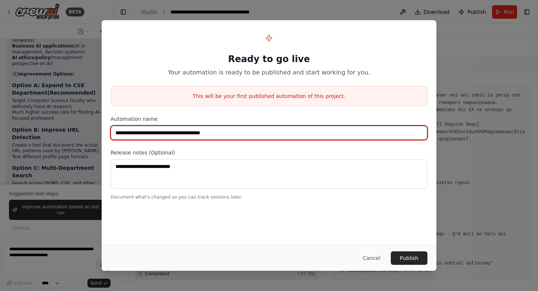
drag, startPoint x: 191, startPoint y: 133, endPoint x: 253, endPoint y: 131, distance: 62.4
click at [253, 131] on input "**********" at bounding box center [269, 133] width 317 height 14
type input "**********"
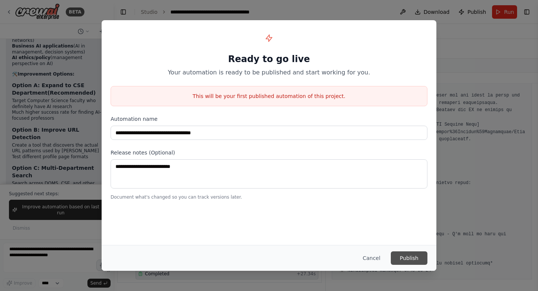
click at [415, 258] on button "Publish" at bounding box center [409, 257] width 37 height 13
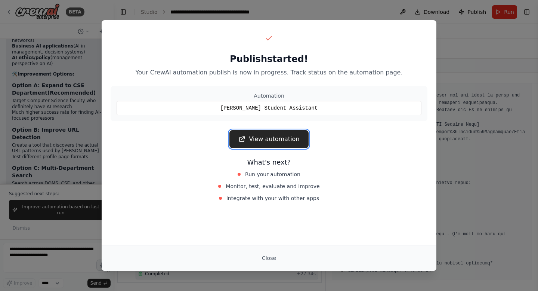
click at [287, 140] on link "View automation" at bounding box center [269, 139] width 79 height 18
click at [268, 257] on button "Close" at bounding box center [269, 257] width 26 height 13
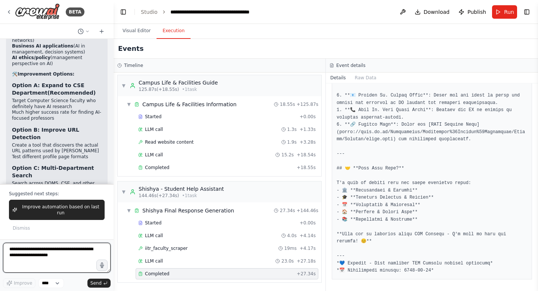
click at [62, 261] on textarea at bounding box center [57, 258] width 108 height 30
type textarea "*"
type textarea "**********"
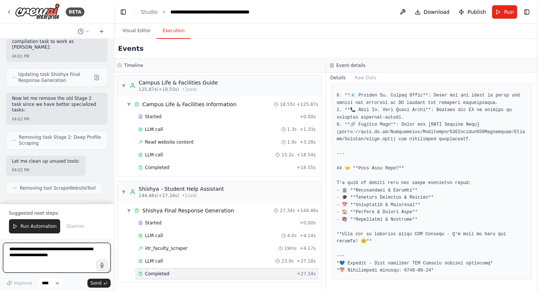
scroll to position [38771, 0]
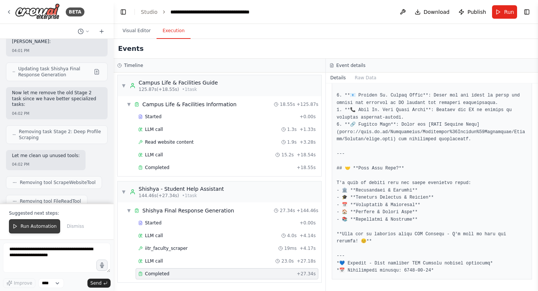
click at [38, 222] on button "Run Automation" at bounding box center [34, 226] width 51 height 14
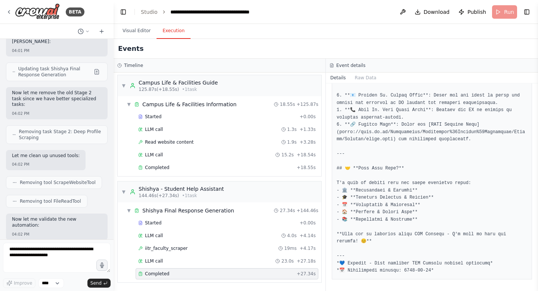
scroll to position [38736, 0]
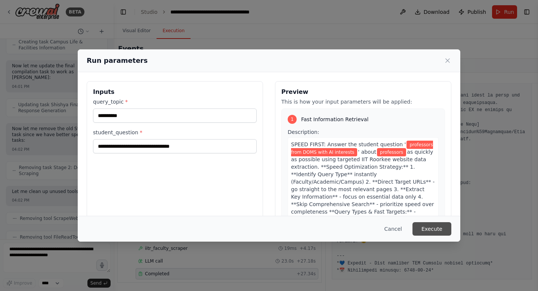
click at [437, 228] on button "Execute" at bounding box center [432, 228] width 39 height 13
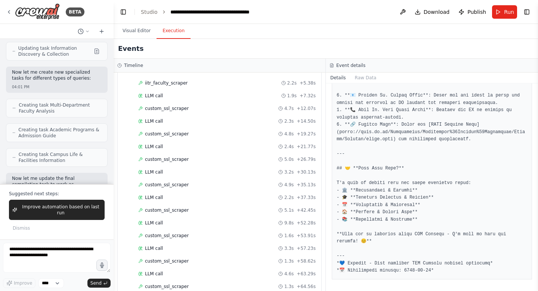
scroll to position [38791, 0]
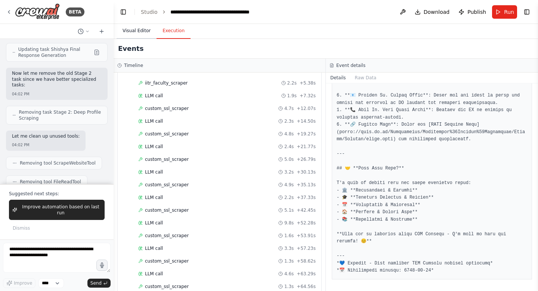
click at [132, 34] on button "Visual Editor" at bounding box center [137, 31] width 40 height 16
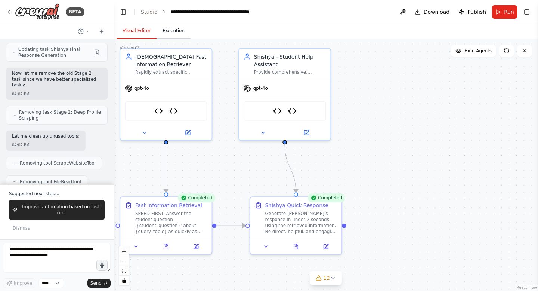
click at [178, 37] on button "Execution" at bounding box center [174, 31] width 34 height 16
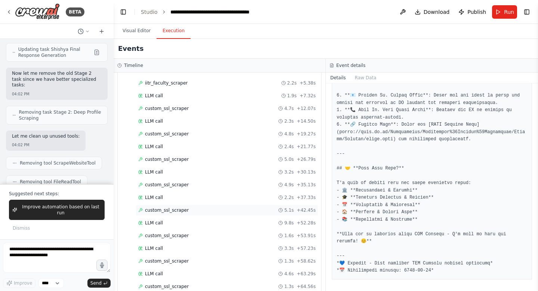
scroll to position [230, 0]
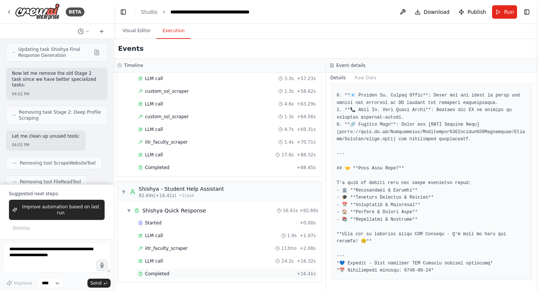
click at [161, 274] on span "Completed" at bounding box center [157, 274] width 24 height 6
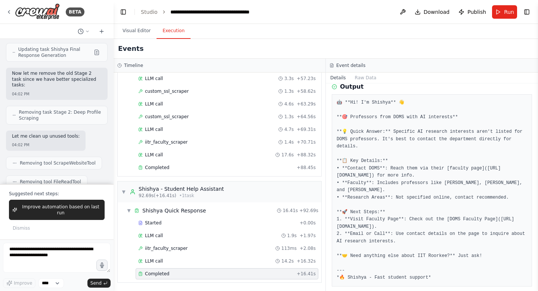
scroll to position [234, 0]
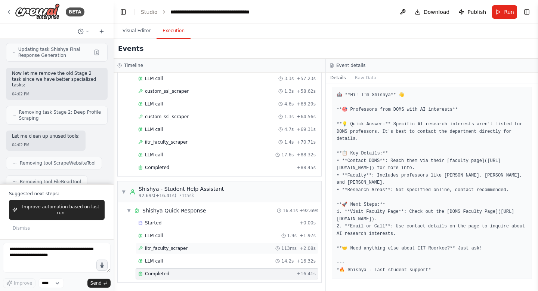
click at [170, 249] on span "iitr_faculty_scraper" at bounding box center [166, 248] width 43 height 6
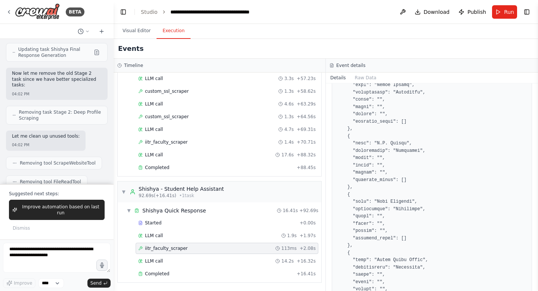
scroll to position [1186, 0]
click at [154, 162] on div "Completed + 88.45s" at bounding box center [227, 167] width 183 height 11
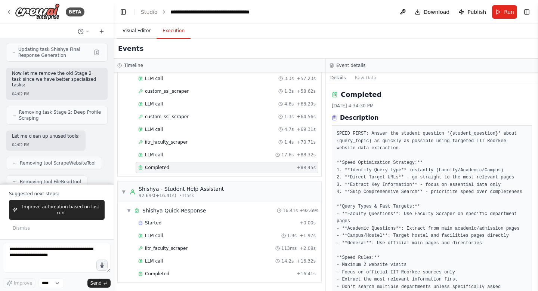
click at [143, 28] on button "Visual Editor" at bounding box center [137, 31] width 40 height 16
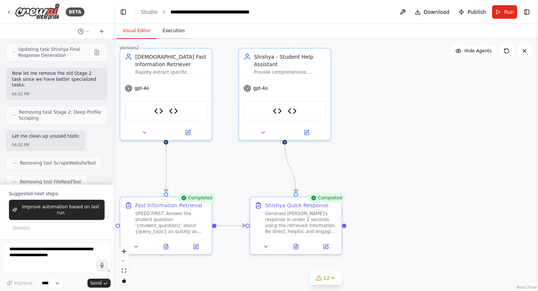
click at [178, 29] on button "Execution" at bounding box center [174, 31] width 34 height 16
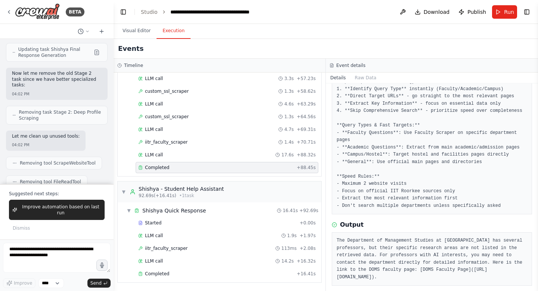
scroll to position [0, 0]
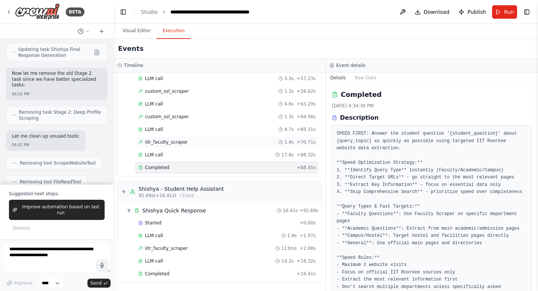
click at [190, 141] on div "iitr_faculty_scraper 1.4s + 70.71s" at bounding box center [227, 142] width 178 height 6
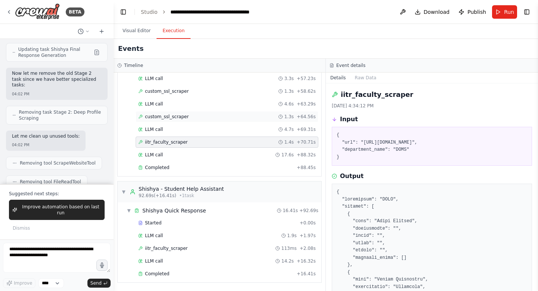
click at [181, 116] on span "custom_ssl_scraper" at bounding box center [167, 117] width 44 height 6
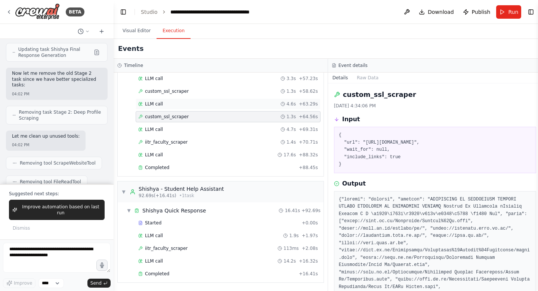
click at [179, 100] on div "LLM call 4.6s + 63.29s" at bounding box center [228, 103] width 185 height 11
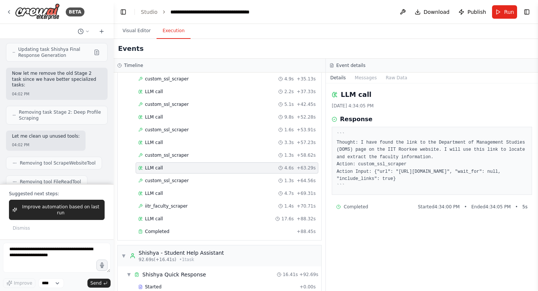
scroll to position [160, 0]
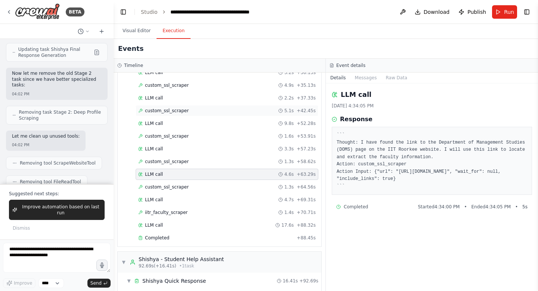
click at [176, 108] on span "custom_ssl_scraper" at bounding box center [167, 111] width 44 height 6
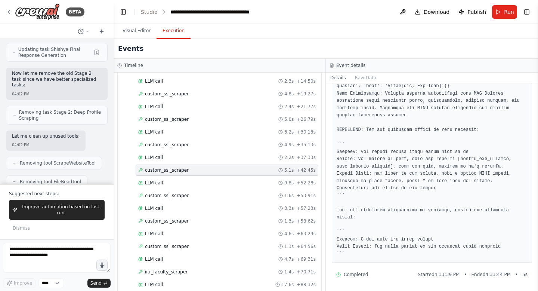
scroll to position [0, 0]
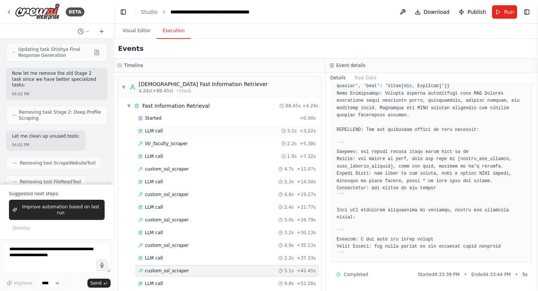
click at [171, 136] on div "LLM call 3.1s + 3.22s" at bounding box center [227, 130] width 183 height 11
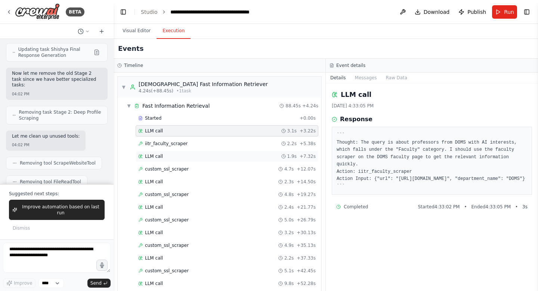
click at [179, 159] on div "LLM call 1.9s + 7.32s" at bounding box center [227, 156] width 178 height 6
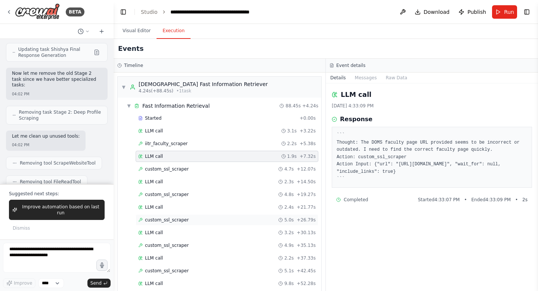
scroll to position [230, 0]
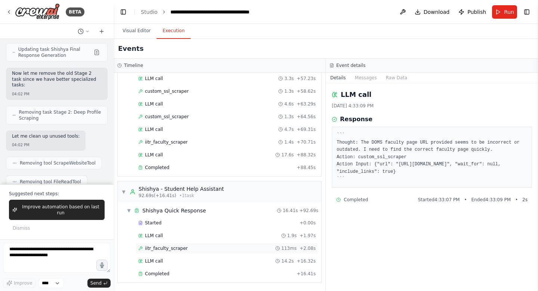
click at [174, 249] on span "iitr_faculty_scraper" at bounding box center [166, 248] width 43 height 6
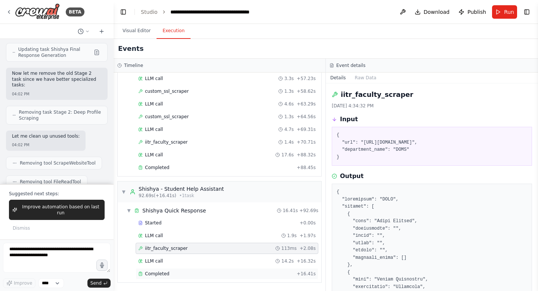
click at [172, 271] on div "Completed" at bounding box center [215, 274] width 155 height 6
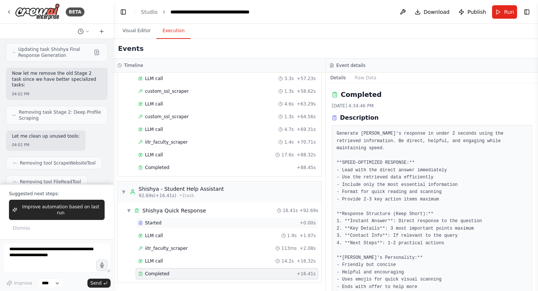
click at [167, 224] on div "Started" at bounding box center [217, 223] width 158 height 6
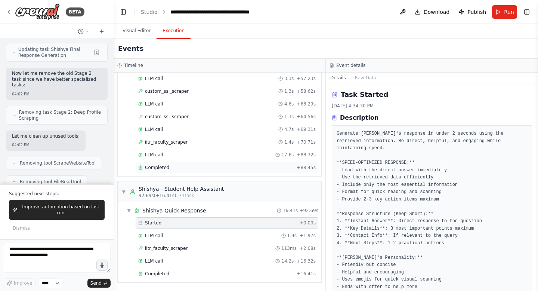
click at [170, 168] on div "Completed" at bounding box center [215, 167] width 155 height 6
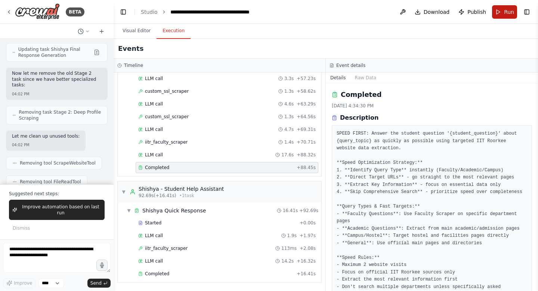
click at [500, 11] on button "Run" at bounding box center [504, 11] width 25 height 13
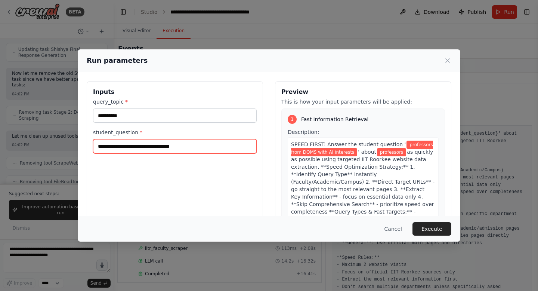
click at [179, 150] on input "**********" at bounding box center [175, 146] width 164 height 14
paste input "**********"
type input "**********"
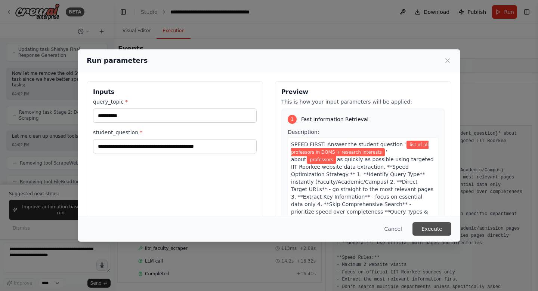
click at [430, 230] on button "Execute" at bounding box center [432, 228] width 39 height 13
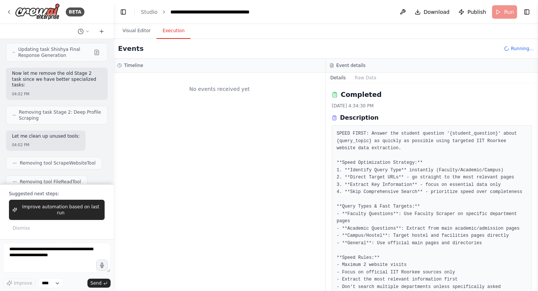
scroll to position [0, 0]
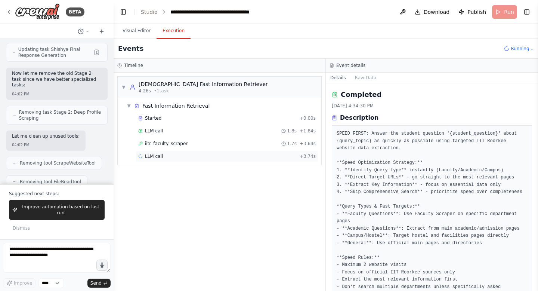
click at [157, 156] on span "LLM call" at bounding box center [154, 156] width 18 height 6
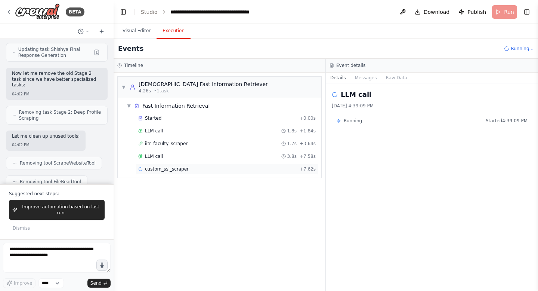
click at [159, 170] on span "custom_ssl_scraper" at bounding box center [167, 169] width 44 height 6
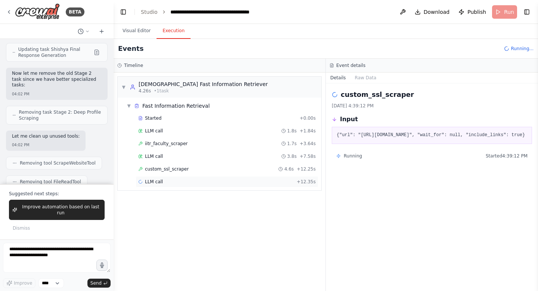
click at [161, 183] on span "LLM call" at bounding box center [154, 182] width 18 height 6
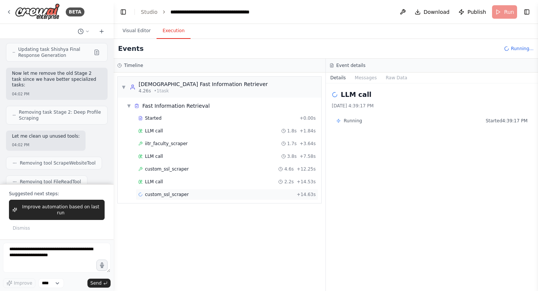
click at [161, 194] on span "custom_ssl_scraper" at bounding box center [167, 194] width 44 height 6
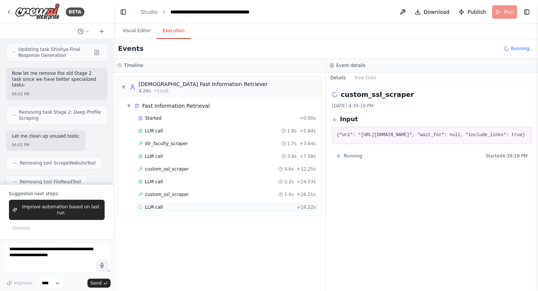
click at [162, 207] on span "LLM call" at bounding box center [154, 207] width 18 height 6
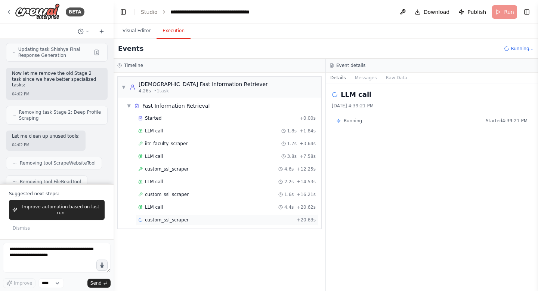
click at [166, 220] on span "custom_ssl_scraper" at bounding box center [167, 220] width 44 height 6
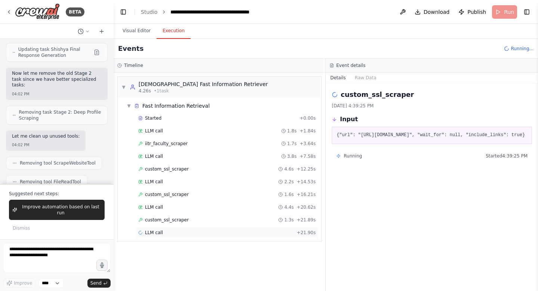
click at [161, 233] on span "LLM call" at bounding box center [154, 233] width 18 height 6
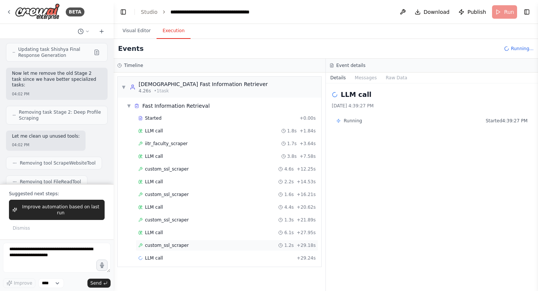
click at [163, 245] on span "custom_ssl_scraper" at bounding box center [167, 245] width 44 height 6
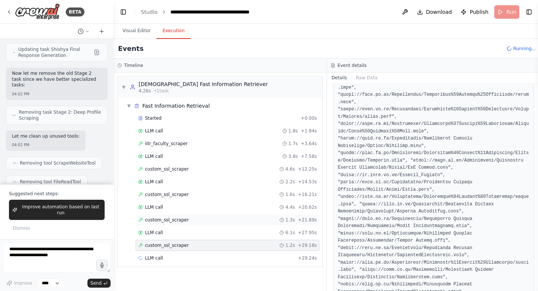
scroll to position [343, 0]
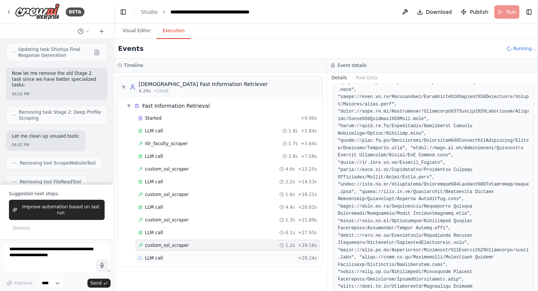
click at [159, 259] on span "LLM call" at bounding box center [154, 258] width 18 height 6
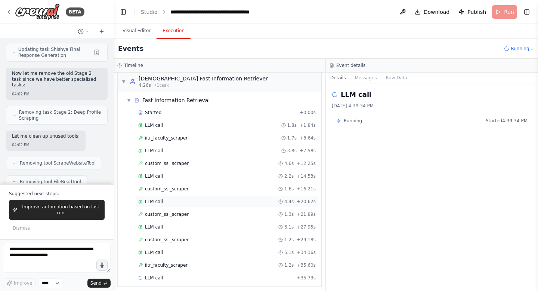
scroll to position [10, 0]
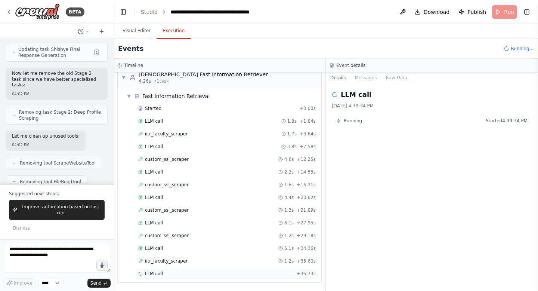
click at [157, 276] on span "LLM call" at bounding box center [154, 274] width 18 height 6
click at [169, 258] on span "iitr_faculty_scraper" at bounding box center [166, 261] width 43 height 6
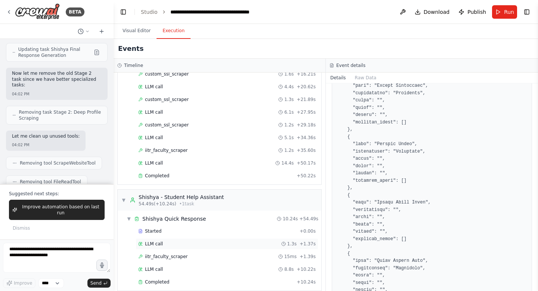
scroll to position [129, 0]
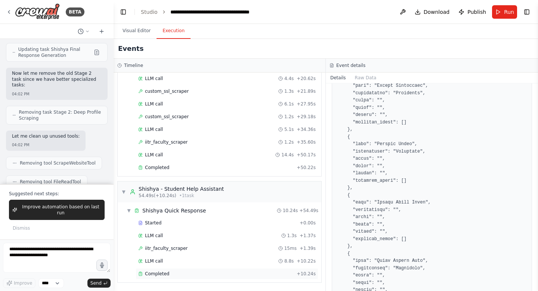
click at [158, 274] on span "Completed" at bounding box center [157, 274] width 24 height 6
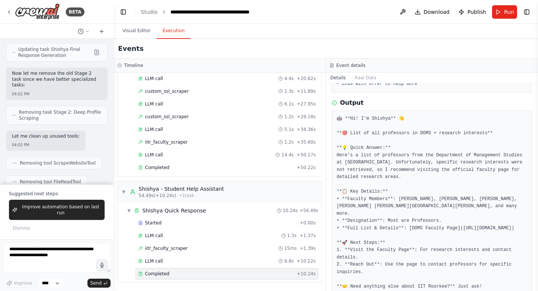
scroll to position [241, 0]
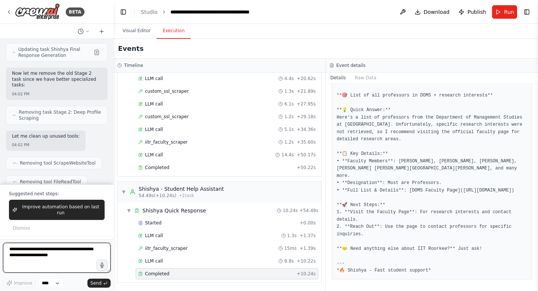
click at [46, 257] on textarea at bounding box center [57, 258] width 108 height 30
type textarea "**********"
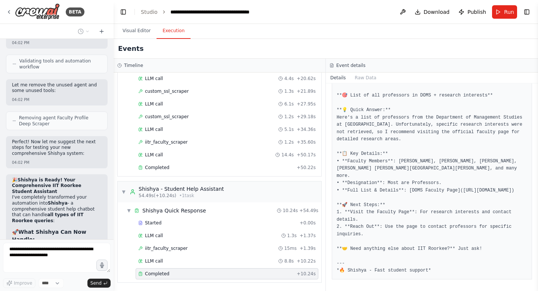
scroll to position [38974, 0]
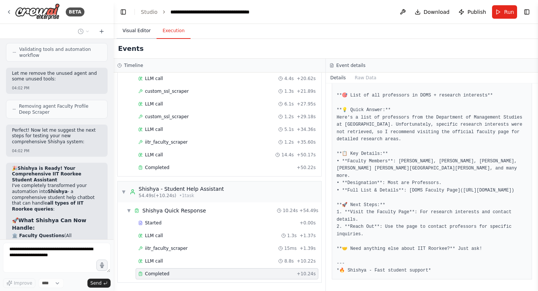
click at [131, 33] on button "Visual Editor" at bounding box center [137, 31] width 40 height 16
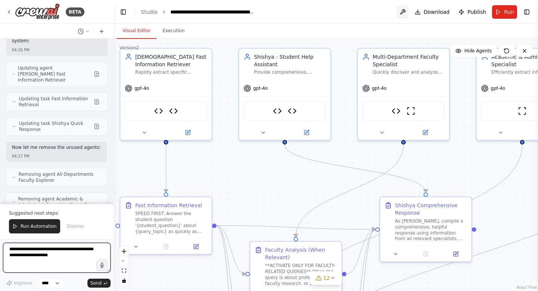
scroll to position [39814, 0]
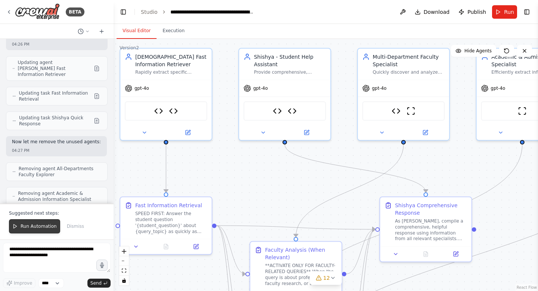
click at [47, 225] on span "Run Automation" at bounding box center [39, 226] width 36 height 6
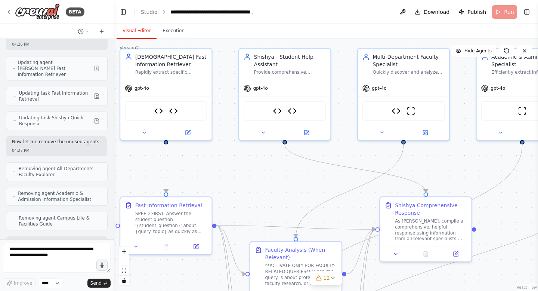
scroll to position [39778, 0]
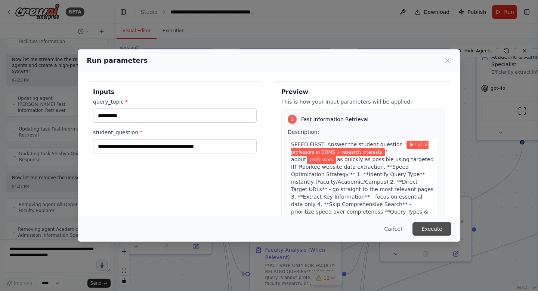
click at [430, 227] on button "Execute" at bounding box center [432, 228] width 39 height 13
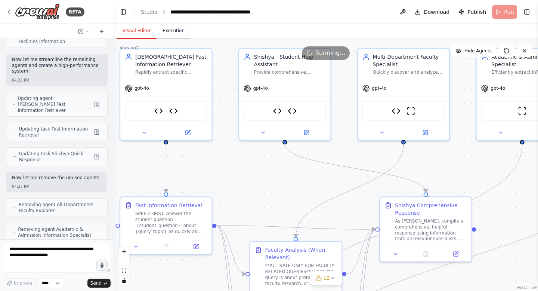
click at [177, 36] on button "Execution" at bounding box center [174, 31] width 34 height 16
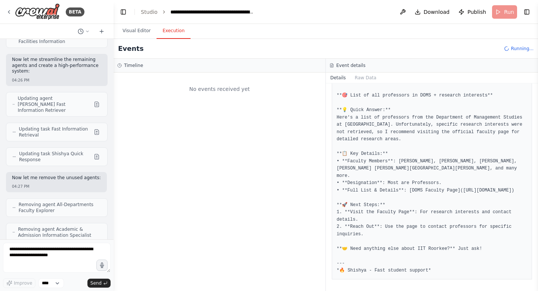
scroll to position [0, 0]
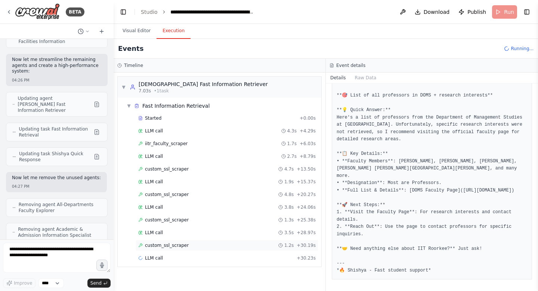
click at [175, 246] on span "custom_ssl_scraper" at bounding box center [167, 245] width 44 height 6
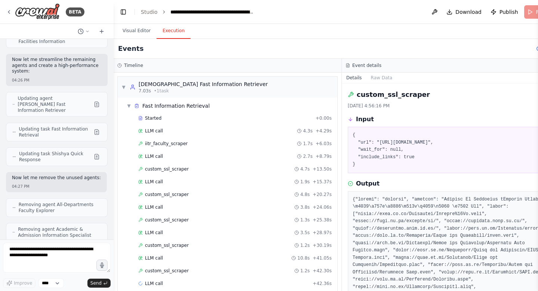
scroll to position [10, 0]
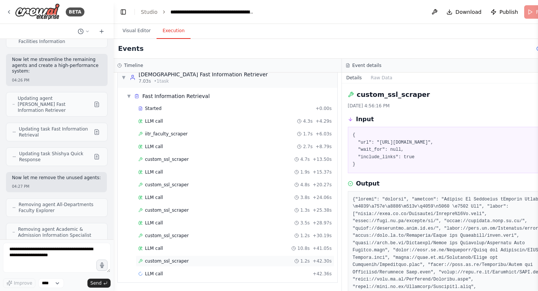
click at [180, 258] on span "custom_ssl_scraper" at bounding box center [167, 261] width 44 height 6
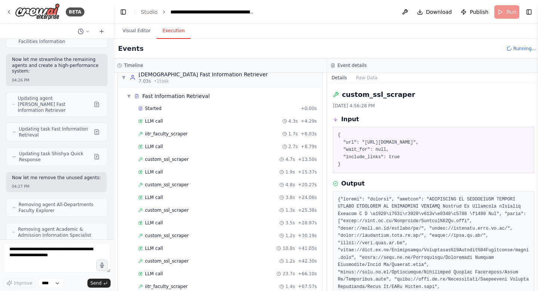
scroll to position [35, 0]
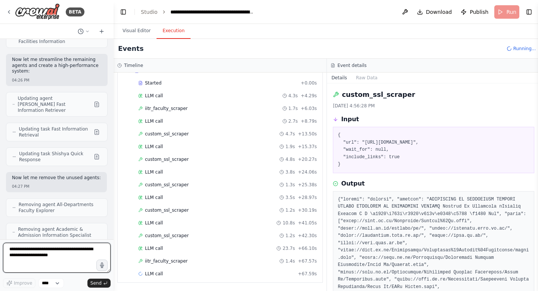
click at [61, 255] on textarea at bounding box center [57, 258] width 108 height 30
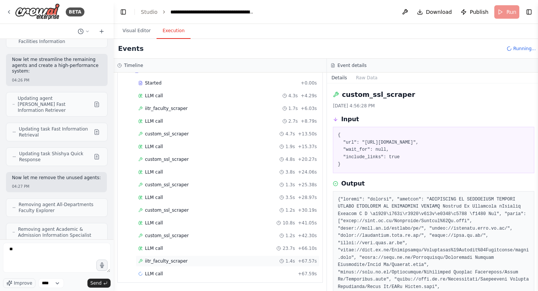
click at [158, 260] on span "iitr_faculty_scraper" at bounding box center [166, 261] width 43 height 6
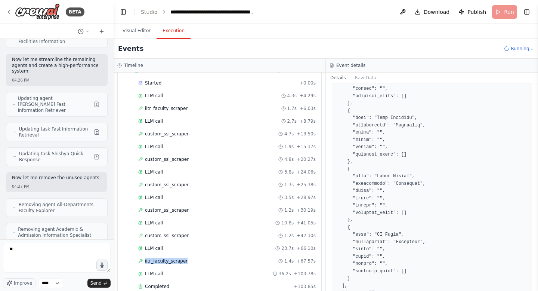
scroll to position [3284, 0]
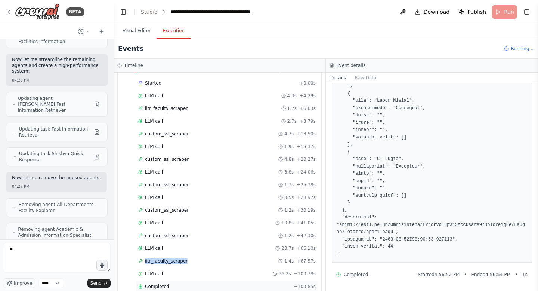
click at [157, 284] on span "Completed" at bounding box center [157, 286] width 24 height 6
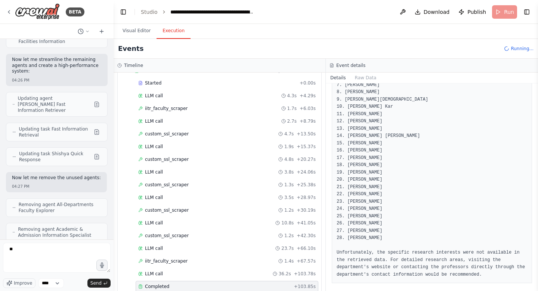
scroll to position [307, 0]
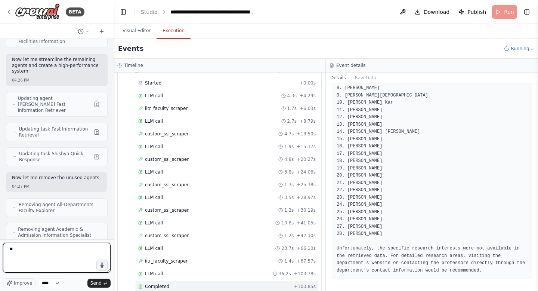
click at [18, 251] on textarea "**" at bounding box center [57, 258] width 108 height 30
type textarea "*"
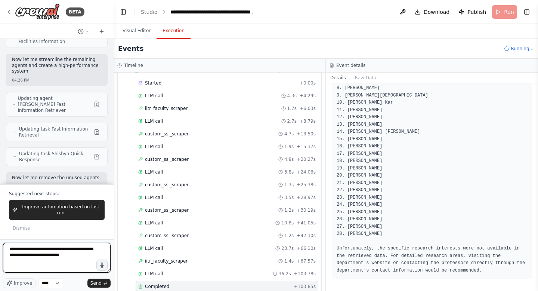
scroll to position [39814, 0]
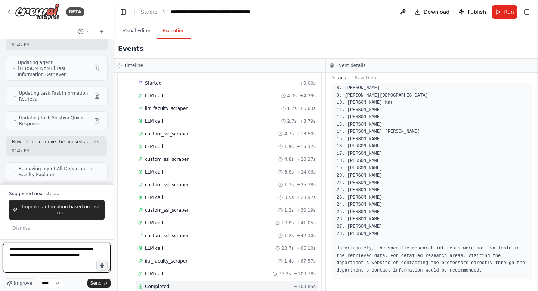
type textarea "**********"
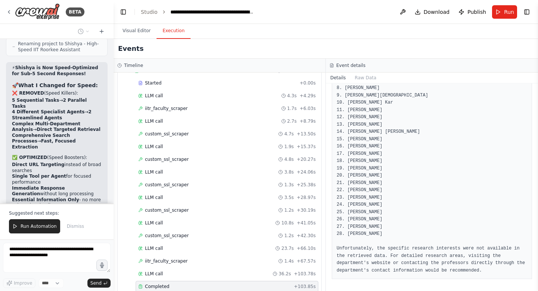
scroll to position [40145, 0]
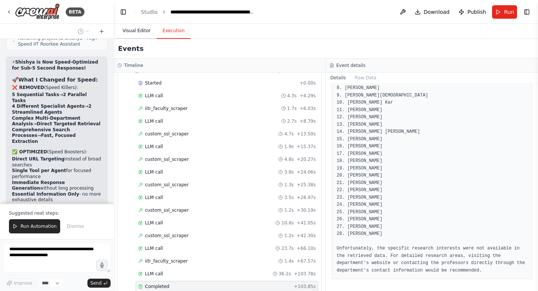
click at [132, 31] on button "Visual Editor" at bounding box center [137, 31] width 40 height 16
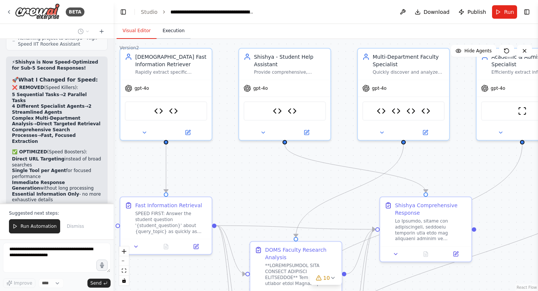
click at [176, 34] on button "Execution" at bounding box center [174, 31] width 34 height 16
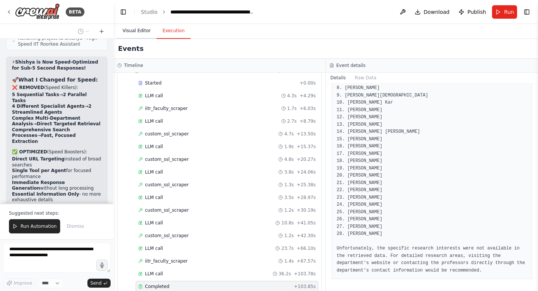
click at [145, 27] on button "Visual Editor" at bounding box center [137, 31] width 40 height 16
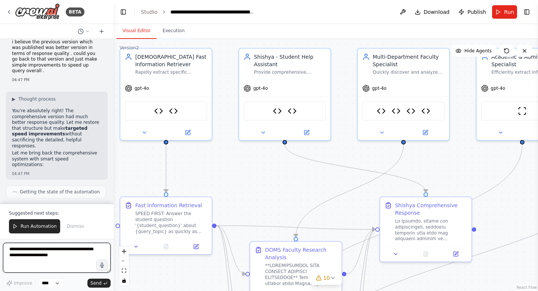
scroll to position [40622, 0]
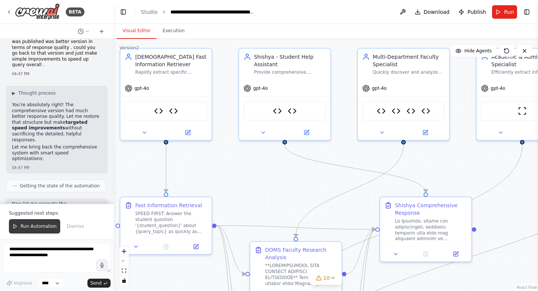
click at [34, 225] on span "Run Automation" at bounding box center [39, 226] width 36 height 6
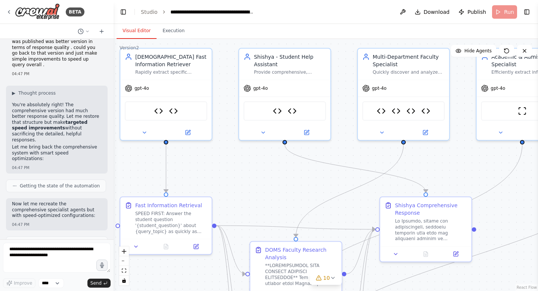
scroll to position [40586, 0]
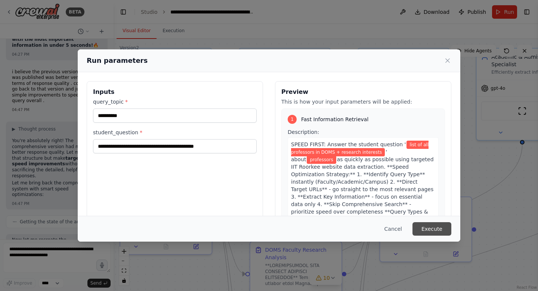
click at [442, 228] on button "Execute" at bounding box center [432, 228] width 39 height 13
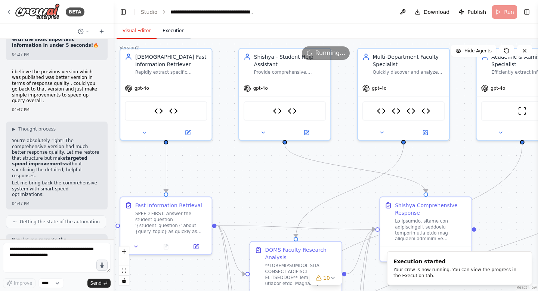
click at [176, 35] on button "Execution" at bounding box center [174, 31] width 34 height 16
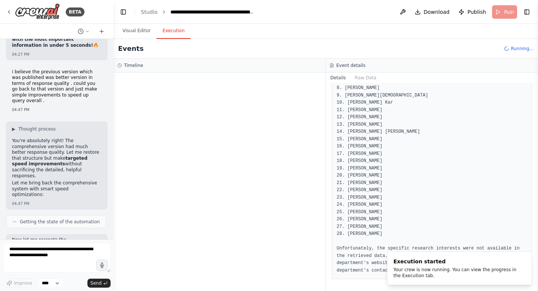
scroll to position [0, 0]
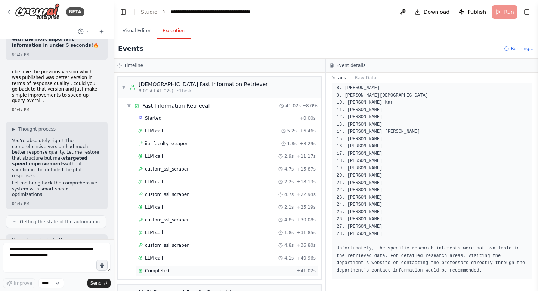
click at [163, 271] on span "Completed" at bounding box center [157, 271] width 24 height 6
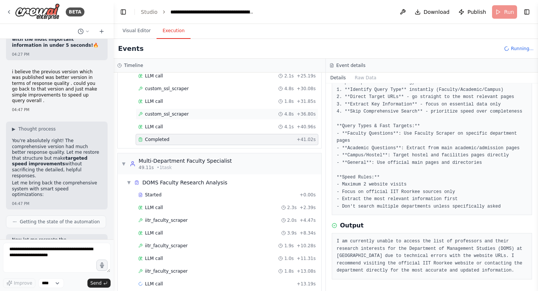
scroll to position [141, 0]
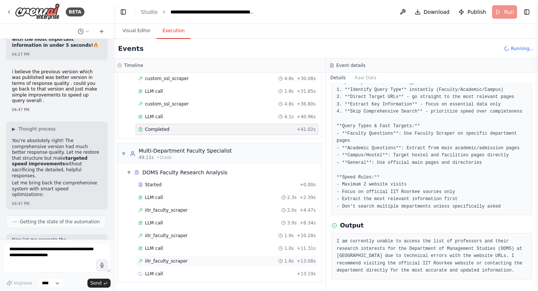
click at [177, 262] on span "iitr_faculty_scraper" at bounding box center [166, 261] width 43 height 6
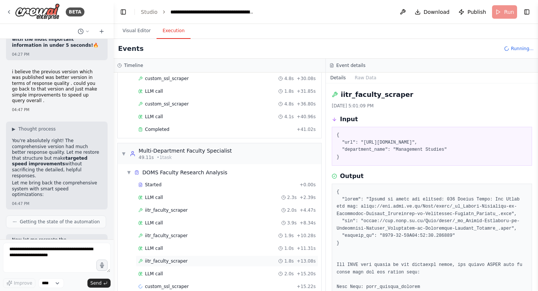
scroll to position [154, 0]
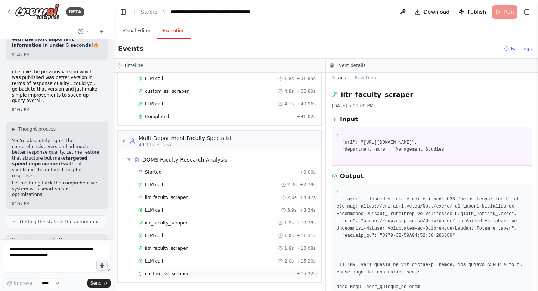
click at [168, 273] on span "custom_ssl_scraper" at bounding box center [167, 274] width 44 height 6
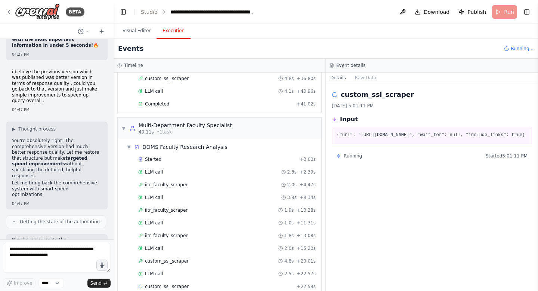
scroll to position [179, 0]
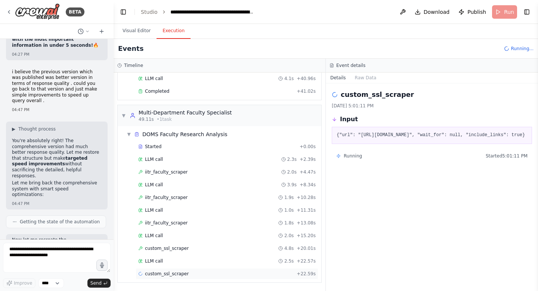
click at [171, 273] on span "custom_ssl_scraper" at bounding box center [167, 274] width 44 height 6
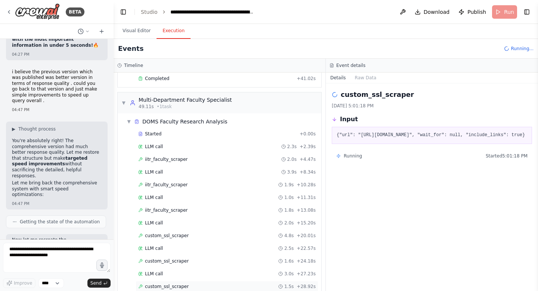
click at [167, 283] on div "custom_ssl_scraper 1.5s + 28.92s" at bounding box center [227, 286] width 183 height 11
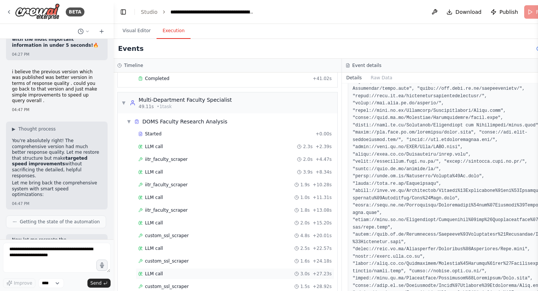
scroll to position [230, 0]
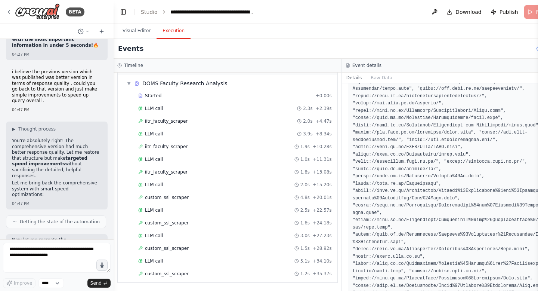
click at [171, 273] on span "custom_ssl_scraper" at bounding box center [167, 274] width 44 height 6
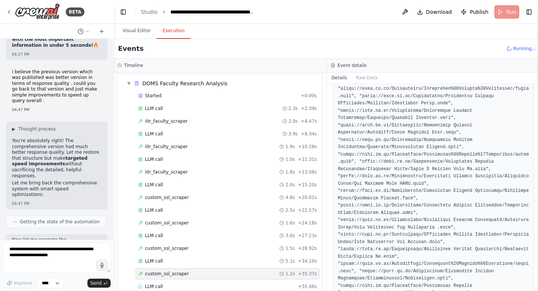
scroll to position [243, 0]
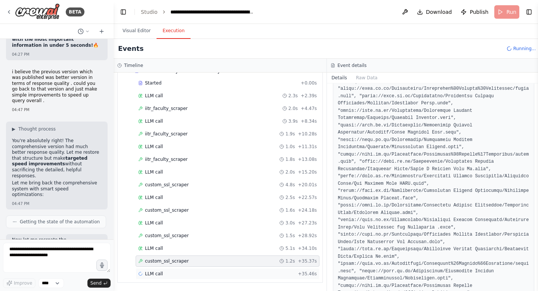
click at [155, 272] on span "LLM call" at bounding box center [154, 274] width 18 height 6
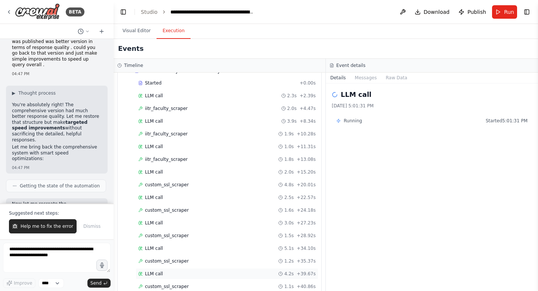
scroll to position [319, 0]
click at [164, 262] on span "faculty_contact_extractor" at bounding box center [173, 261] width 57 height 6
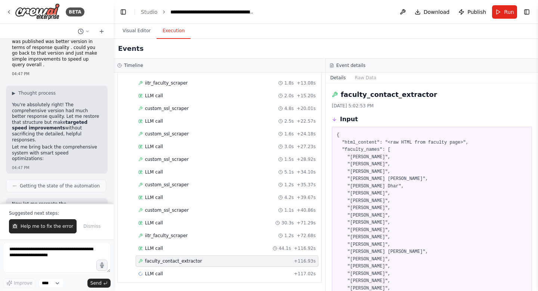
scroll to position [186, 0]
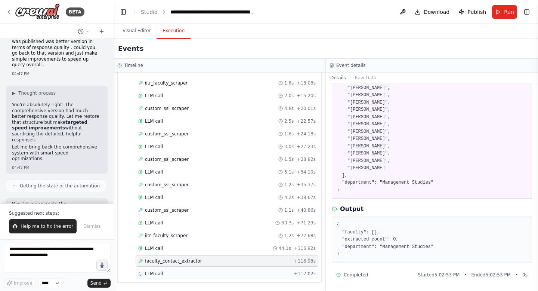
click at [157, 274] on span "LLM call" at bounding box center [154, 274] width 18 height 6
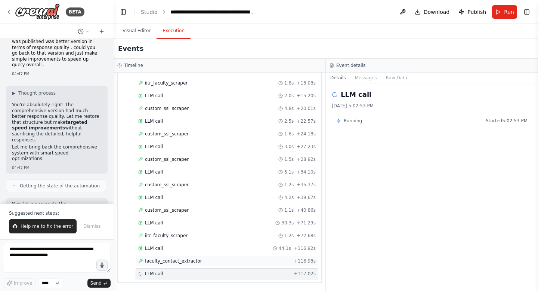
click at [208, 260] on div "faculty_contact_extractor + 116.93s" at bounding box center [227, 261] width 178 height 6
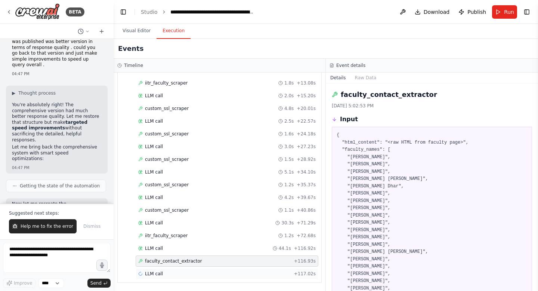
click at [151, 268] on div "LLM call + 117.02s" at bounding box center [227, 273] width 183 height 11
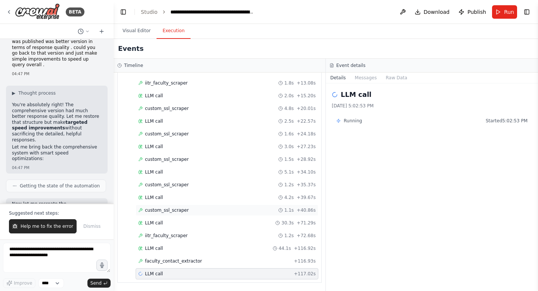
click at [175, 211] on span "custom_ssl_scraper" at bounding box center [167, 210] width 44 height 6
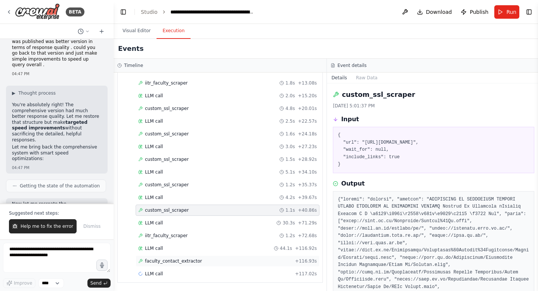
click at [163, 264] on span "faculty_contact_extractor" at bounding box center [173, 261] width 57 height 6
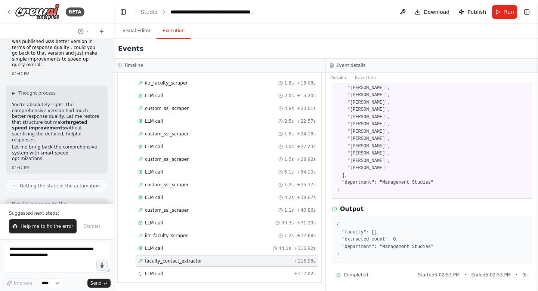
click at [396, 169] on pre "{ "html_content": "<raw HTML from faculty page>", "faculty_names": [ "Rajat Agr…" at bounding box center [432, 70] width 191 height 248
click at [50, 228] on span "Help me to fix the error" at bounding box center [47, 226] width 53 height 6
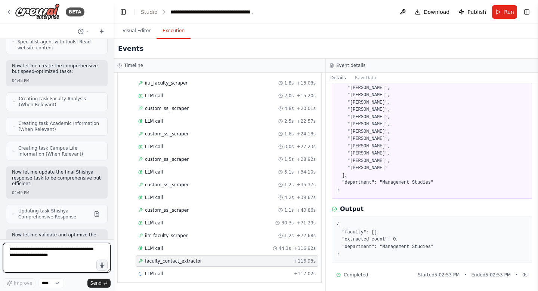
scroll to position [40890, 0]
type textarea "*"
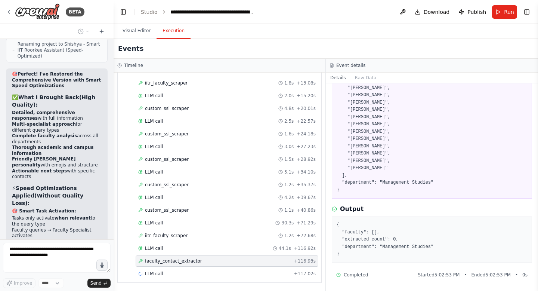
scroll to position [41163, 0]
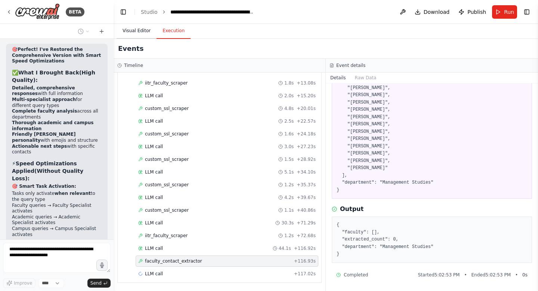
click at [135, 31] on button "Visual Editor" at bounding box center [137, 31] width 40 height 16
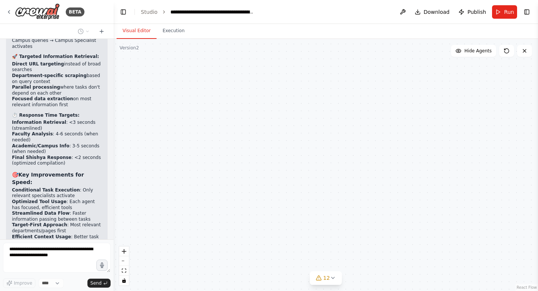
scroll to position [41376, 0]
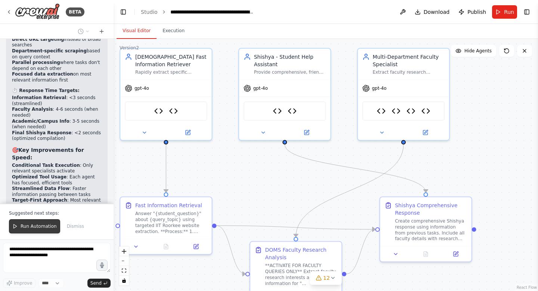
click at [28, 231] on button "Run Automation" at bounding box center [34, 226] width 51 height 14
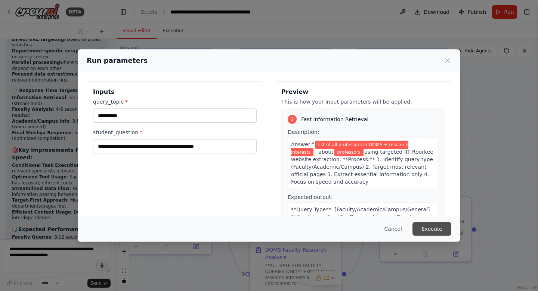
click at [433, 225] on button "Execute" at bounding box center [432, 228] width 39 height 13
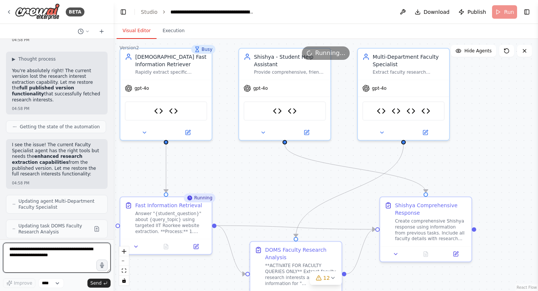
scroll to position [41725, 0]
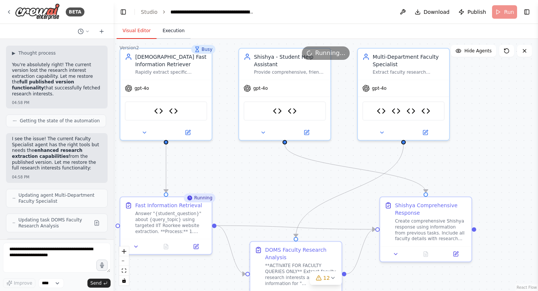
click at [173, 31] on button "Execution" at bounding box center [174, 31] width 34 height 16
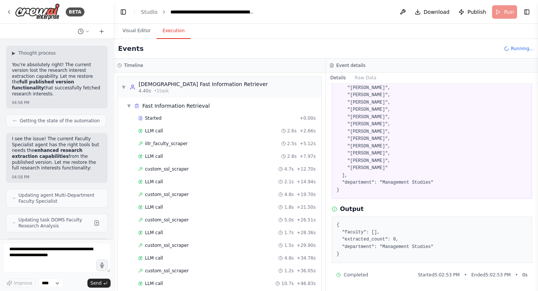
scroll to position [61, 0]
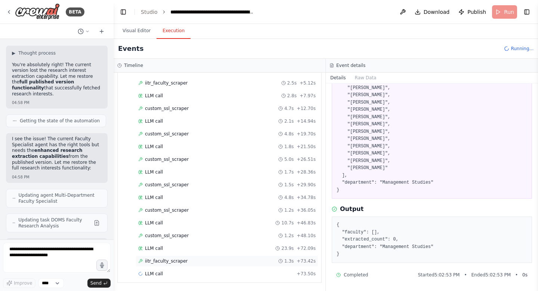
click at [161, 262] on span "iitr_faculty_scraper" at bounding box center [166, 261] width 43 height 6
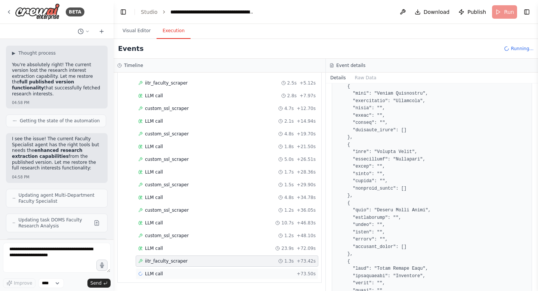
click at [165, 272] on div "LLM call + 73.50s" at bounding box center [227, 274] width 178 height 6
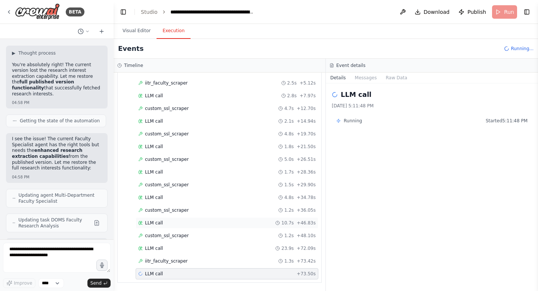
click at [177, 227] on div "LLM call 10.7s + 46.83s" at bounding box center [227, 222] width 183 height 11
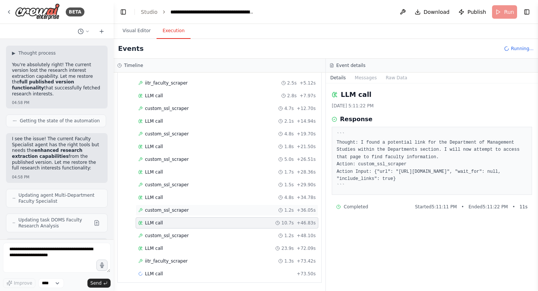
click at [179, 211] on span "custom_ssl_scraper" at bounding box center [167, 210] width 44 height 6
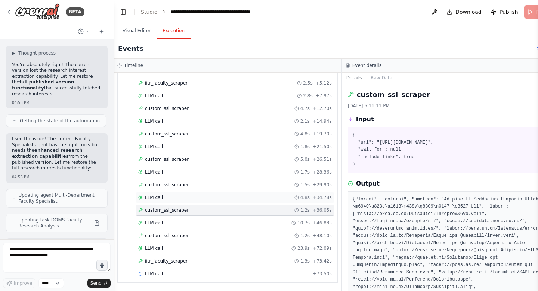
click at [177, 193] on div "LLM call 4.8s + 34.78s" at bounding box center [235, 197] width 199 height 11
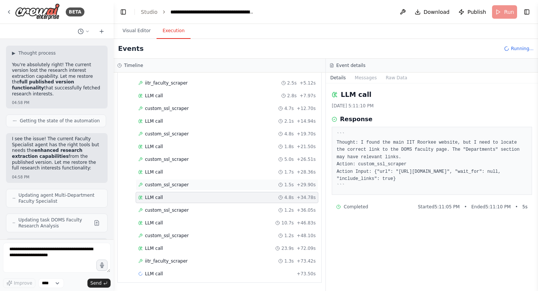
click at [178, 182] on span "custom_ssl_scraper" at bounding box center [167, 185] width 44 height 6
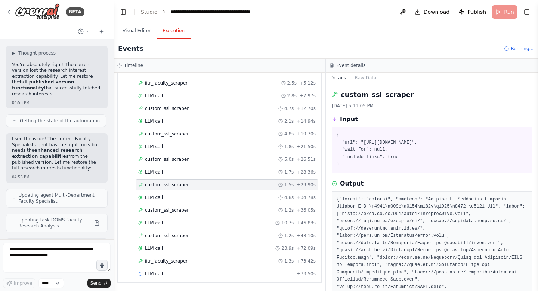
click at [178, 153] on div "Started + 0.00s LLM call 2.6s + 2.66s iitr_faculty_scraper 2.5s + 5.12s LLM cal…" at bounding box center [223, 166] width 198 height 229
click at [170, 134] on span "custom_ssl_scraper" at bounding box center [167, 134] width 44 height 6
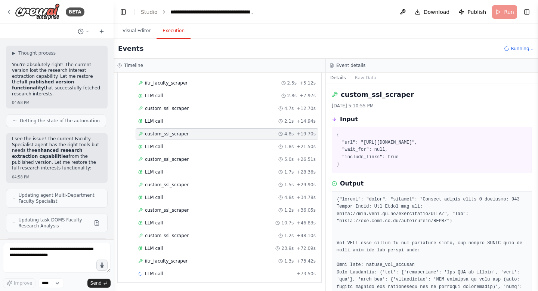
click at [172, 115] on div "Started + 0.00s LLM call 2.6s + 2.66s iitr_faculty_scraper 2.5s + 5.12s LLM cal…" at bounding box center [223, 166] width 198 height 229
click at [171, 84] on span "iitr_faculty_scraper" at bounding box center [166, 83] width 43 height 6
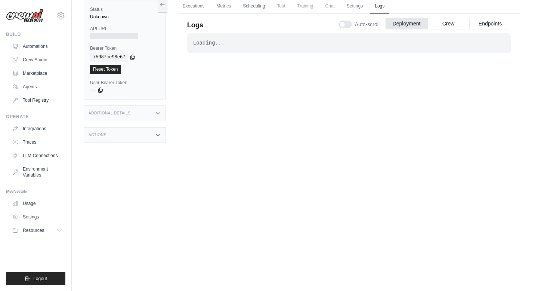
click at [310, 31] on div "Logs Auto-scroll Deployment Crew Endpoints" at bounding box center [349, 22] width 324 height 21
click at [312, 29] on div "Logs Auto-scroll Deployment Crew Endpoints" at bounding box center [349, 22] width 324 height 21
click at [305, 7] on span "Training" at bounding box center [305, 6] width 25 height 15
click at [202, 8] on link "Executions" at bounding box center [193, 7] width 31 height 16
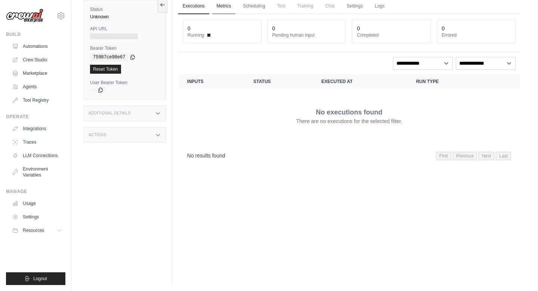
click at [222, 7] on link "Metrics" at bounding box center [224, 7] width 24 height 16
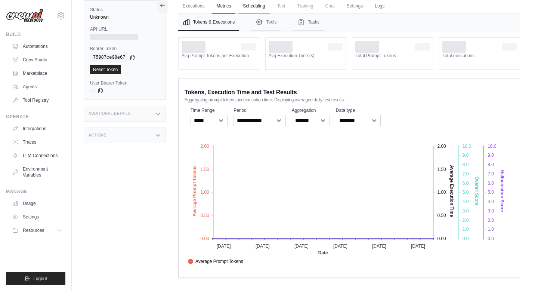
click at [247, 8] on link "Scheduling" at bounding box center [253, 7] width 31 height 16
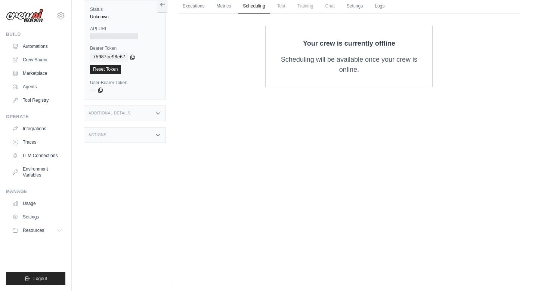
click at [274, 8] on span "Test" at bounding box center [281, 6] width 17 height 15
click at [190, 6] on link "Executions" at bounding box center [193, 7] width 31 height 16
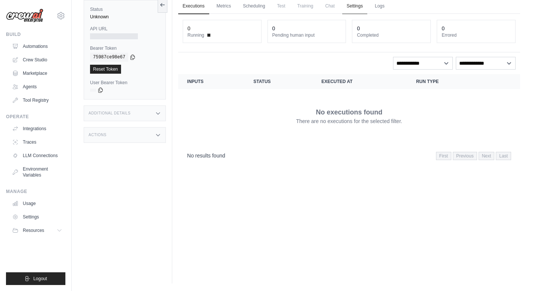
click at [351, 7] on link "Settings" at bounding box center [354, 7] width 25 height 16
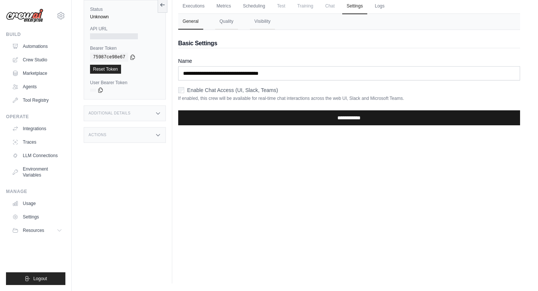
click at [280, 118] on input "**********" at bounding box center [349, 117] width 342 height 15
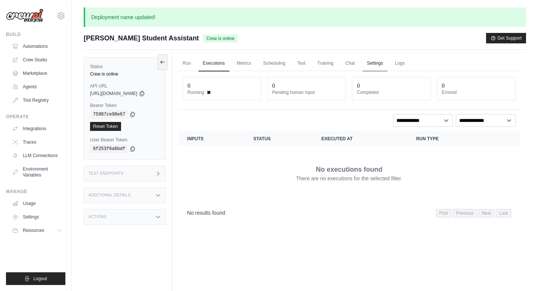
click at [387, 66] on link "Settings" at bounding box center [375, 64] width 25 height 16
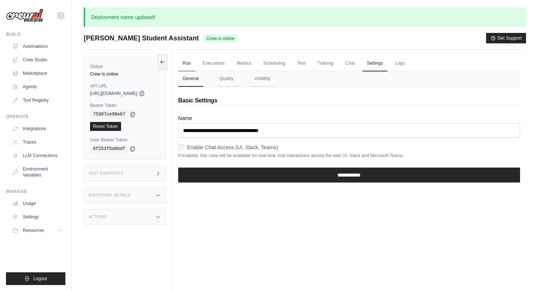
click at [195, 64] on link "Run" at bounding box center [186, 64] width 17 height 16
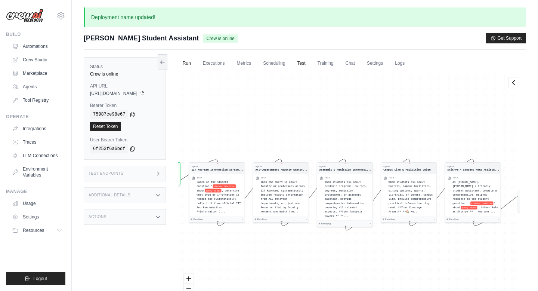
click at [309, 67] on link "Test" at bounding box center [301, 64] width 17 height 16
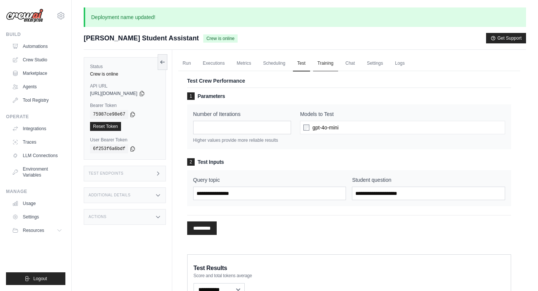
click at [337, 67] on link "Training" at bounding box center [325, 64] width 25 height 16
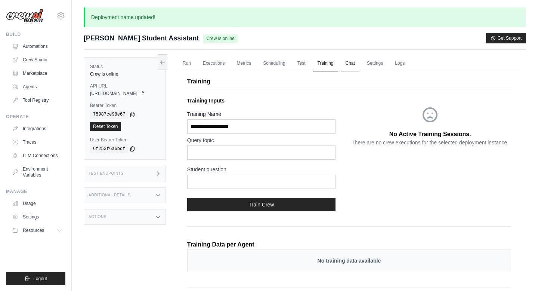
click at [359, 65] on link "Chat" at bounding box center [350, 64] width 18 height 16
click at [193, 60] on link "Run" at bounding box center [186, 64] width 17 height 16
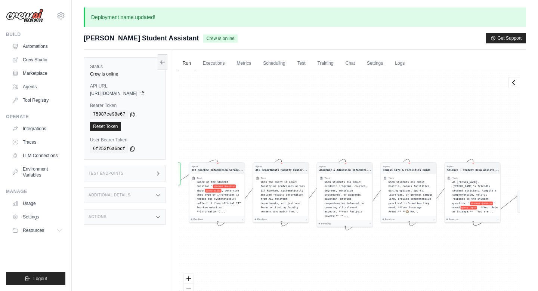
click at [194, 288] on div "React Flow controls" at bounding box center [189, 293] width 10 height 39
drag, startPoint x: 244, startPoint y: 218, endPoint x: 248, endPoint y: 220, distance: 4.0
click at [246, 220] on div "Pending -" at bounding box center [220, 219] width 52 height 3
click at [220, 69] on link "Executions" at bounding box center [213, 64] width 31 height 16
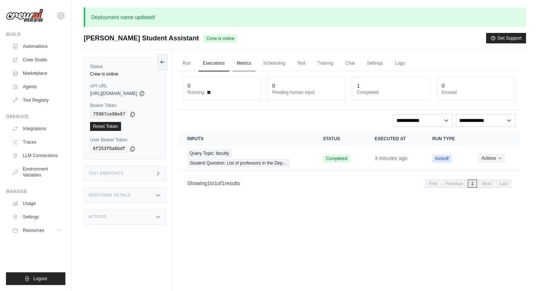
click at [250, 64] on link "Metrics" at bounding box center [244, 64] width 24 height 16
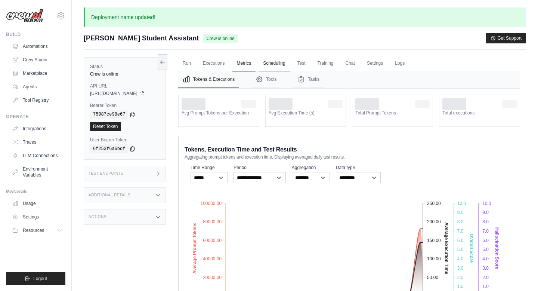
click at [284, 64] on link "Scheduling" at bounding box center [274, 64] width 31 height 16
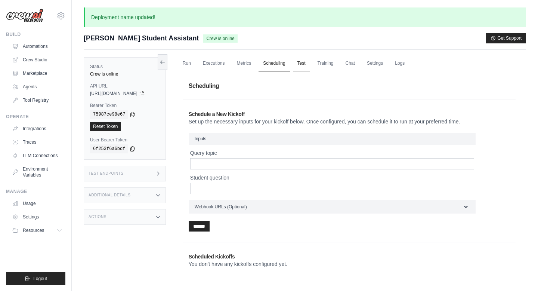
click at [310, 64] on link "Test" at bounding box center [301, 64] width 17 height 16
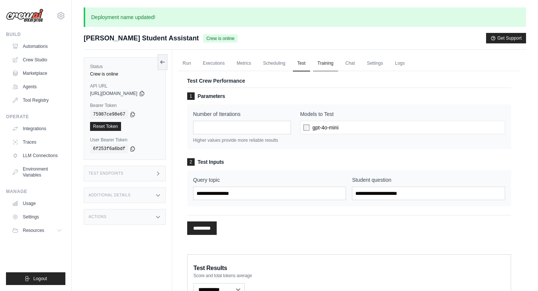
click at [337, 63] on link "Training" at bounding box center [325, 64] width 25 height 16
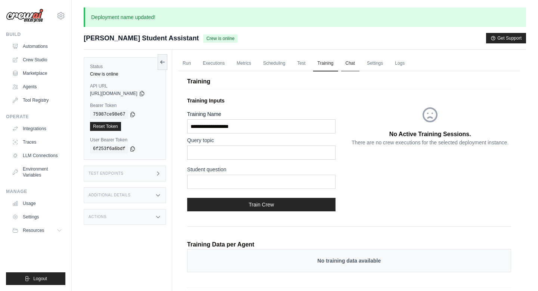
click at [360, 62] on link "Chat" at bounding box center [350, 64] width 18 height 16
click at [27, 129] on link "Integrations" at bounding box center [38, 129] width 56 height 12
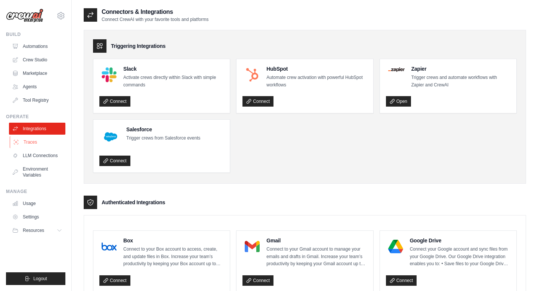
click at [28, 147] on link "Traces" at bounding box center [38, 142] width 56 height 12
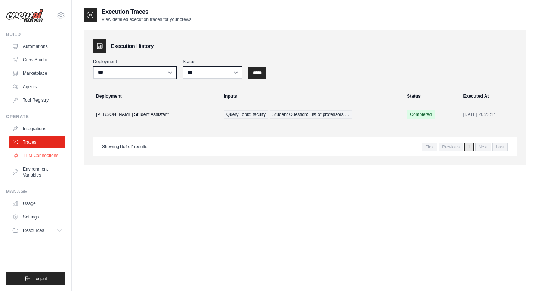
click at [33, 155] on link "LLM Connections" at bounding box center [38, 156] width 56 height 12
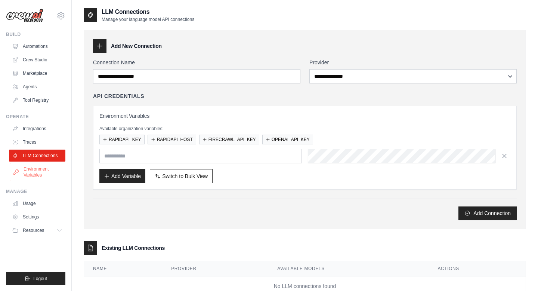
click at [33, 170] on link "Environment Variables" at bounding box center [38, 172] width 56 height 18
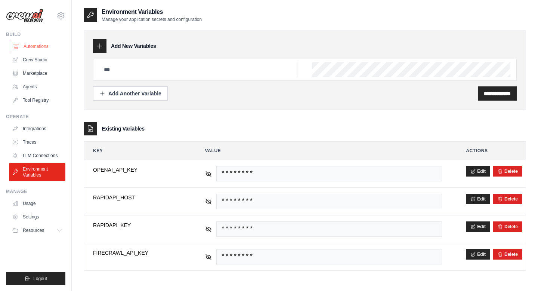
click at [34, 44] on link "Automations" at bounding box center [38, 46] width 56 height 12
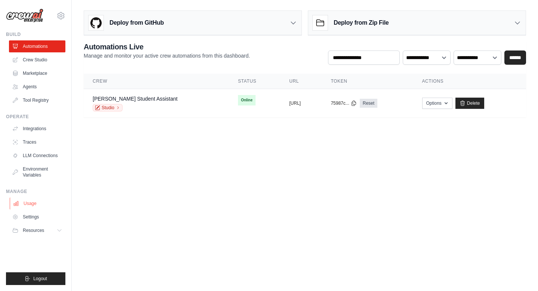
click at [31, 203] on link "Usage" at bounding box center [38, 203] width 56 height 12
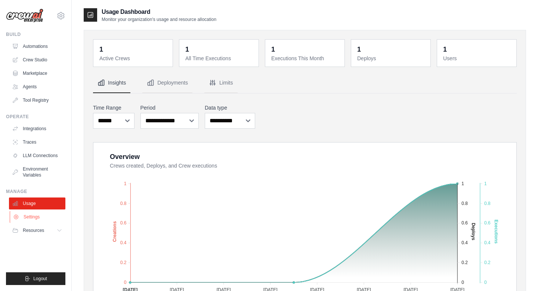
click at [32, 217] on link "Settings" at bounding box center [38, 217] width 56 height 12
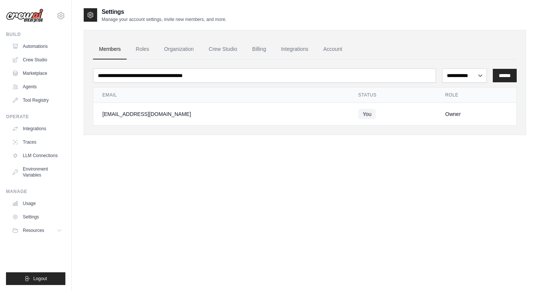
click at [32, 240] on ul "Build Automations Crew Studio Marketplace Agents" at bounding box center [35, 157] width 59 height 253
click at [35, 225] on button "Resources" at bounding box center [38, 230] width 56 height 12
click at [37, 253] on span "GitHub" at bounding box center [34, 255] width 14 height 6
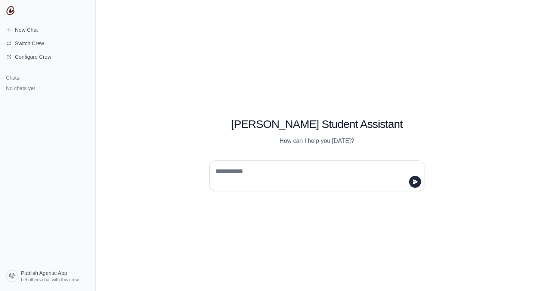
click at [240, 172] on textarea at bounding box center [314, 175] width 201 height 21
type textarea "**********"
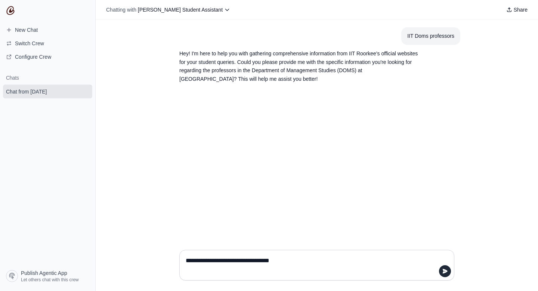
type textarea "**********"
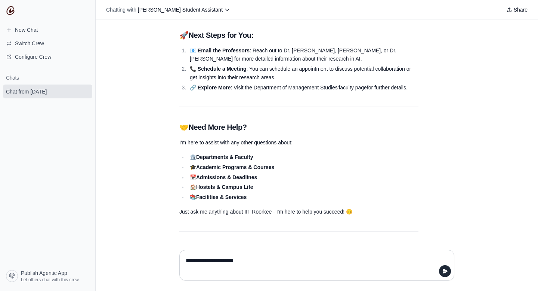
scroll to position [499, 0]
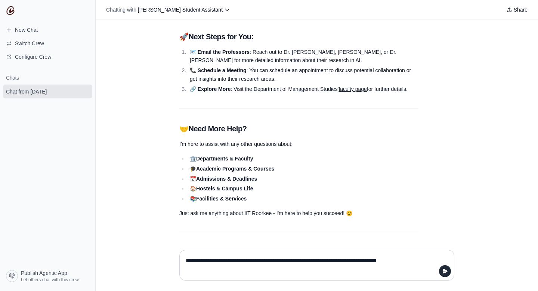
type textarea "**********"
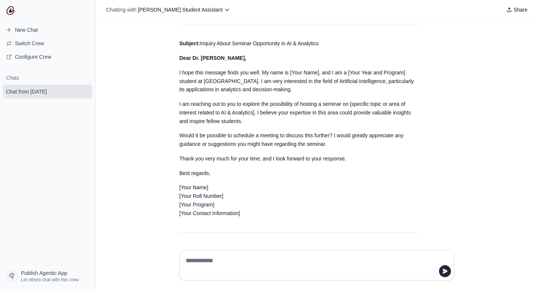
scroll to position [797, 0]
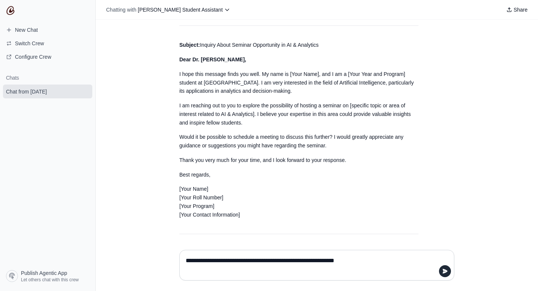
type textarea "**********"
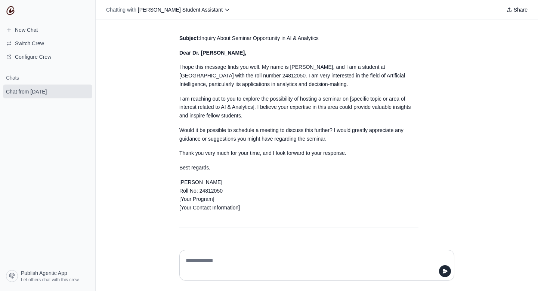
scroll to position [1138, 0]
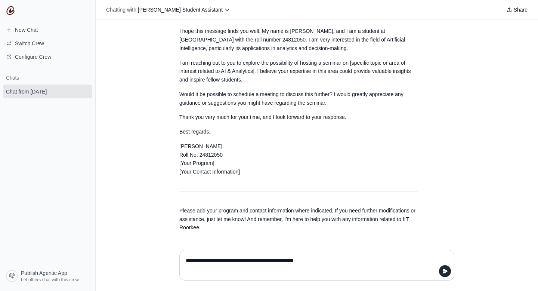
type textarea "**********"
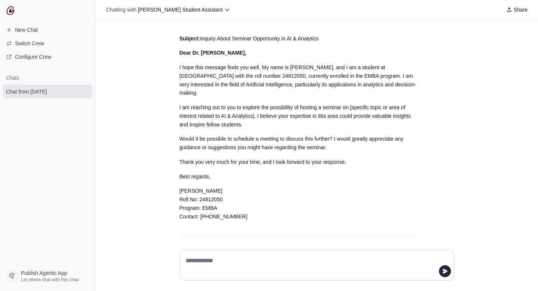
scroll to position [1437, 0]
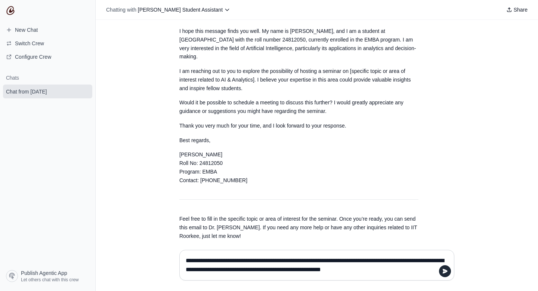
click at [313, 258] on textarea "**********" at bounding box center [316, 265] width 265 height 21
type textarea "**********"
click at [445, 270] on icon "submit" at bounding box center [445, 271] width 5 height 4
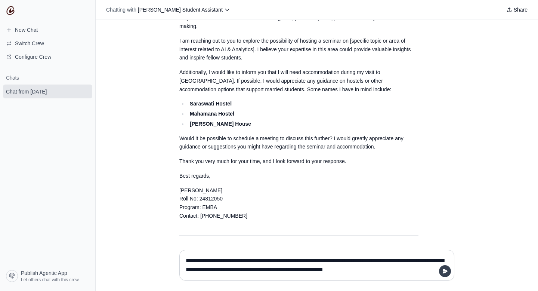
scroll to position [1811, 0]
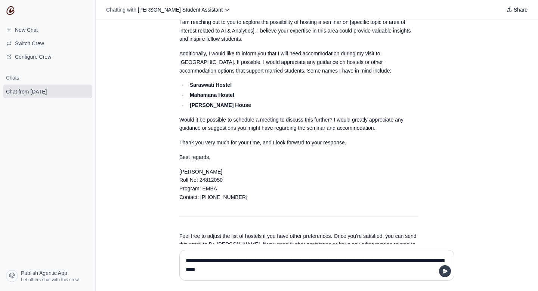
type textarea "**********"
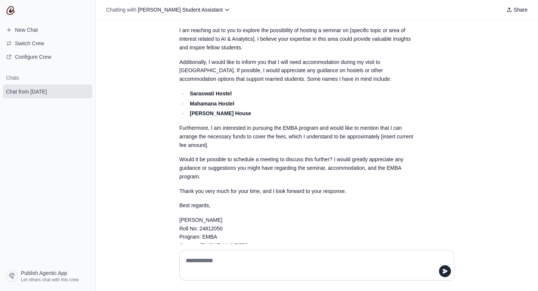
scroll to position [2232, 0]
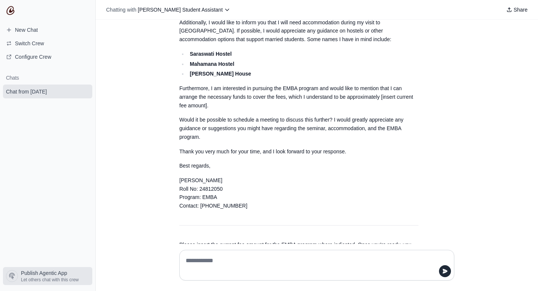
click at [43, 279] on span "Let others chat with this crew" at bounding box center [50, 280] width 58 height 6
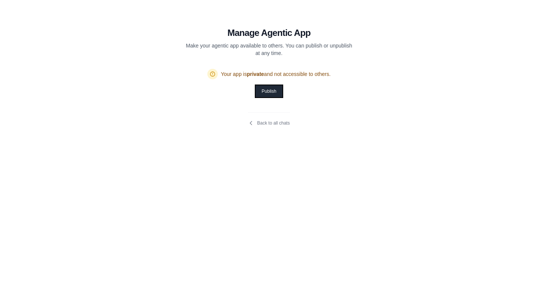
click at [264, 92] on button "Publish" at bounding box center [269, 91] width 27 height 12
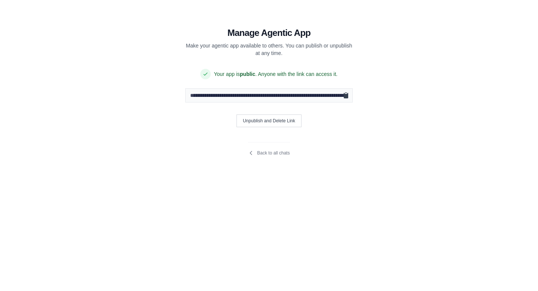
click at [347, 96] on icon "Copy public URL" at bounding box center [346, 96] width 4 height 6
click at [238, 95] on input "**********" at bounding box center [268, 95] width 167 height 14
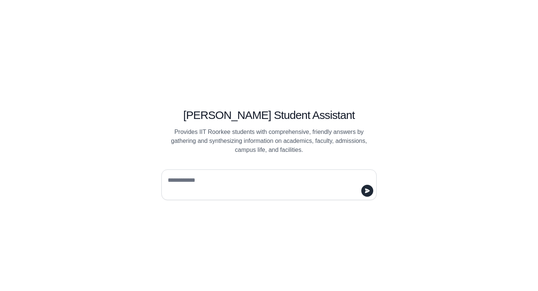
click at [240, 178] on textarea at bounding box center [266, 184] width 201 height 21
type textarea "*"
type textarea "**********"
click at [370, 193] on icon "submit" at bounding box center [367, 191] width 6 height 6
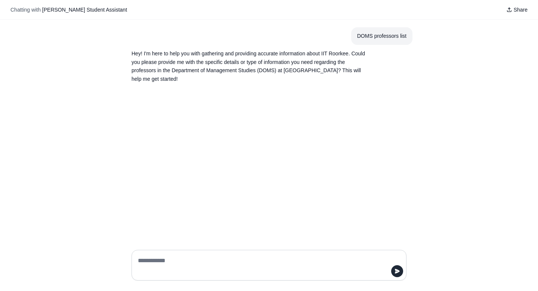
click at [227, 262] on textarea at bounding box center [266, 265] width 261 height 21
type textarea "*"
type textarea "**********"
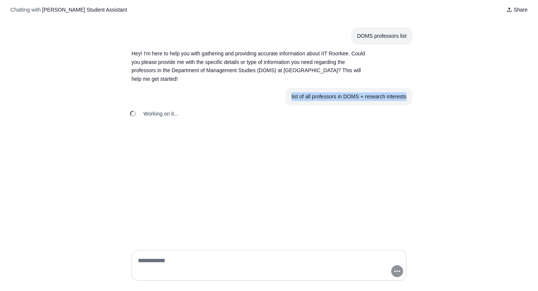
drag, startPoint x: 290, startPoint y: 96, endPoint x: 411, endPoint y: 100, distance: 120.4
click at [411, 100] on section "list of all professors in DOMS + research interests" at bounding box center [349, 97] width 127 height 18
copy div "list of all professors in DOMS + research interests"
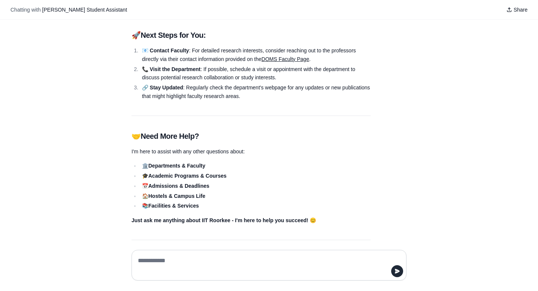
scroll to position [625, 0]
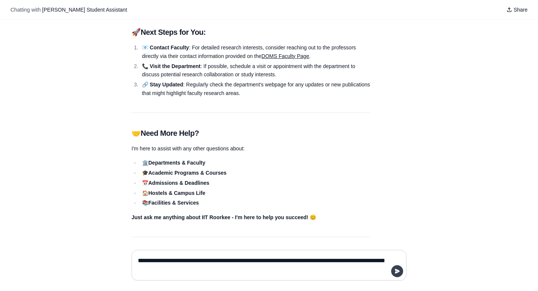
type textarea "**********"
click at [395, 269] on icon "submit" at bounding box center [397, 271] width 5 height 4
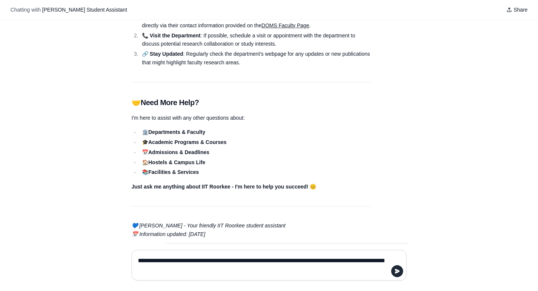
scroll to position [696, 0]
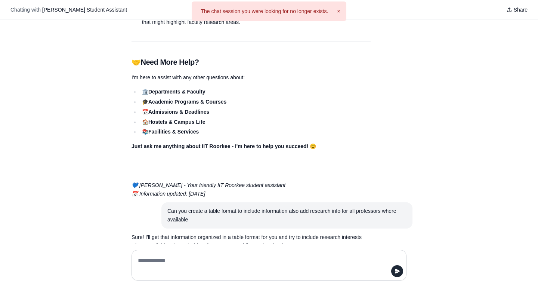
scroll to position [706, 0]
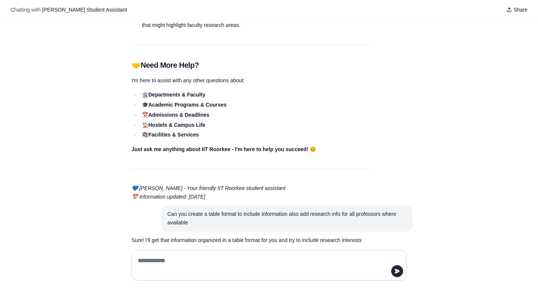
scroll to position [706, 0]
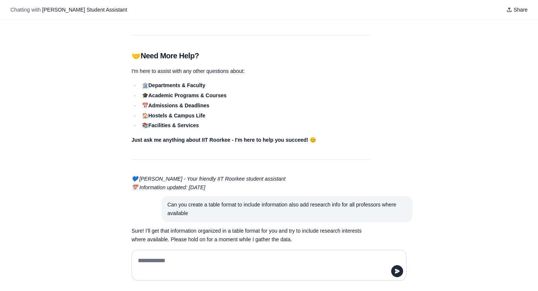
scroll to position [706, 0]
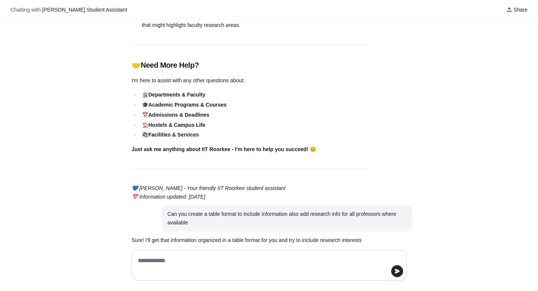
scroll to position [706, 0]
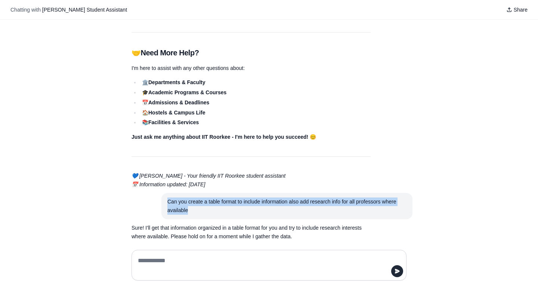
drag, startPoint x: 167, startPoint y: 193, endPoint x: 202, endPoint y: 203, distance: 36.3
click at [202, 203] on div "Can you create a table format to include information also add research info for…" at bounding box center [286, 205] width 239 height 17
copy div "Can you create a table format to include information also add research info for…"
click at [162, 267] on textarea at bounding box center [266, 265] width 261 height 21
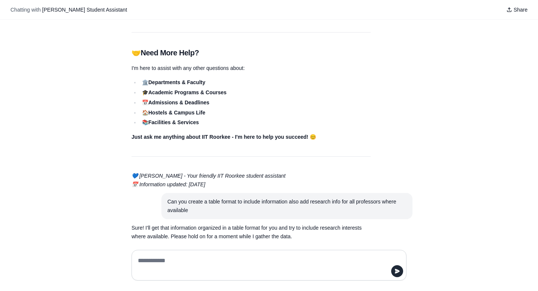
paste textarea "**********"
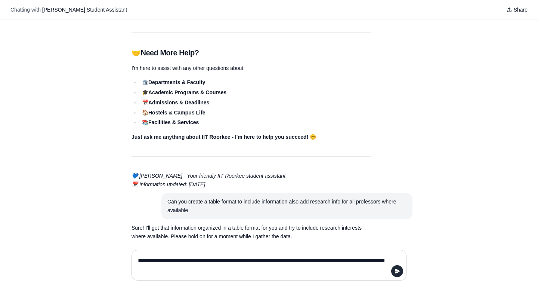
click at [389, 272] on textarea "**********" at bounding box center [266, 265] width 261 height 21
type textarea "**********"
click at [398, 273] on icon "submit" at bounding box center [397, 271] width 6 height 6
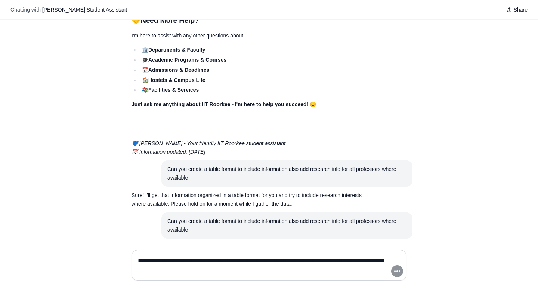
scroll to position [748, 0]
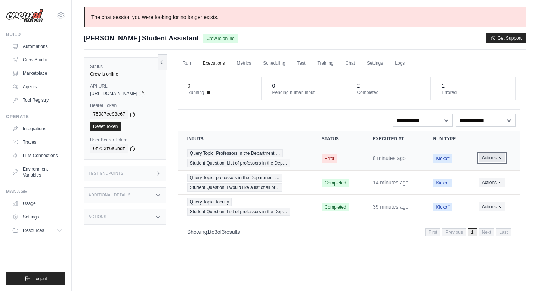
click at [493, 157] on button "Actions" at bounding box center [492, 157] width 27 height 9
click at [482, 168] on link "View Details" at bounding box center [488, 172] width 48 height 12
click at [487, 158] on button "Actions" at bounding box center [492, 157] width 27 height 9
click at [384, 261] on div "Run Executions Metrics Scheduling Test Training Chat Settings Logs 0 Running 0 …" at bounding box center [349, 195] width 354 height 291
click at [35, 178] on link "Environment Variables" at bounding box center [38, 172] width 56 height 18
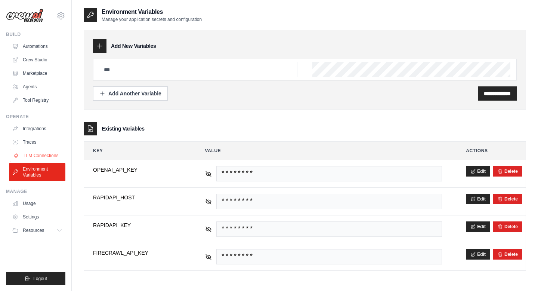
click at [38, 154] on link "LLM Connections" at bounding box center [38, 156] width 56 height 12
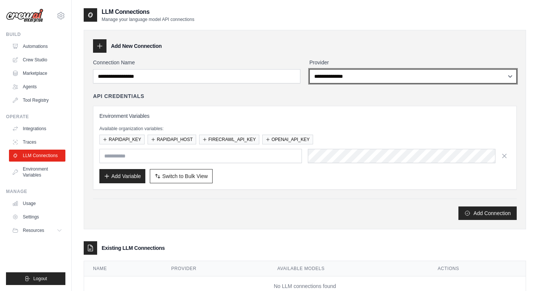
click at [325, 77] on select "**********" at bounding box center [413, 76] width 207 height 14
select select "******"
click at [310, 69] on select "**********" at bounding box center [413, 76] width 207 height 14
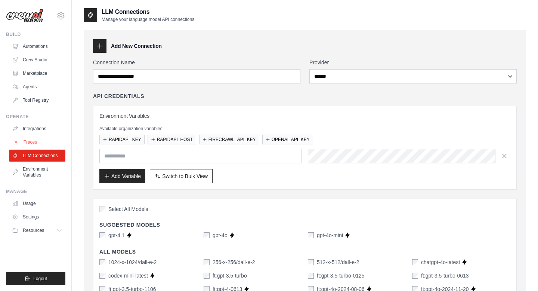
click at [30, 140] on link "Traces" at bounding box center [38, 142] width 56 height 12
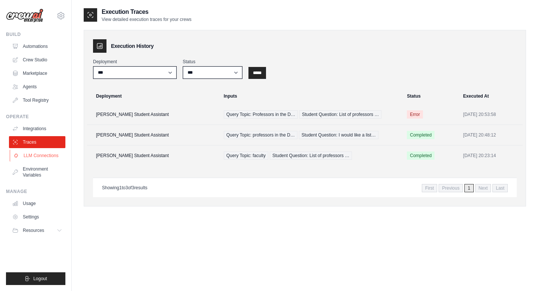
click at [25, 154] on link "LLM Connections" at bounding box center [38, 156] width 56 height 12
select select "******"
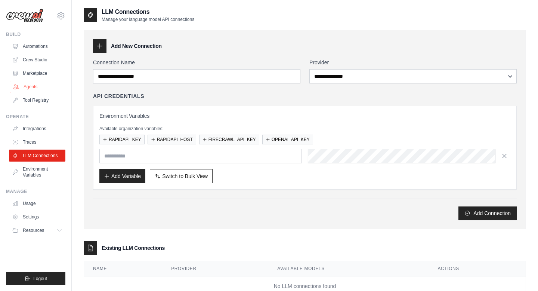
click at [39, 83] on link "Agents" at bounding box center [38, 87] width 56 height 12
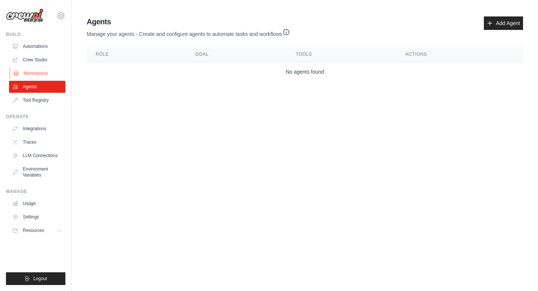
click at [39, 72] on link "Marketplace" at bounding box center [38, 73] width 56 height 12
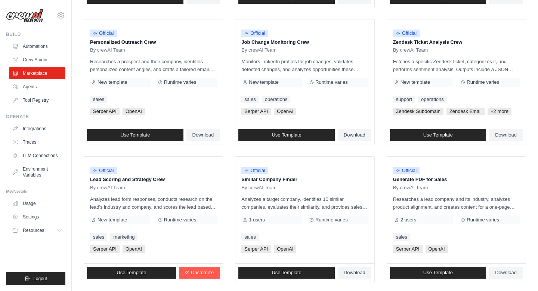
scroll to position [402, 0]
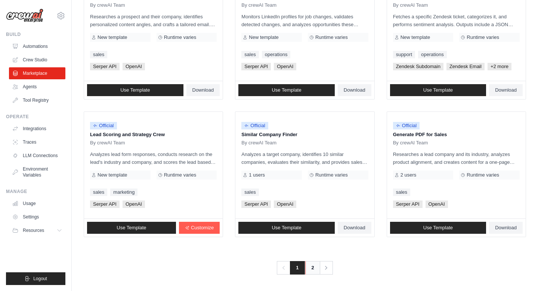
click at [312, 267] on link "2" at bounding box center [312, 267] width 15 height 13
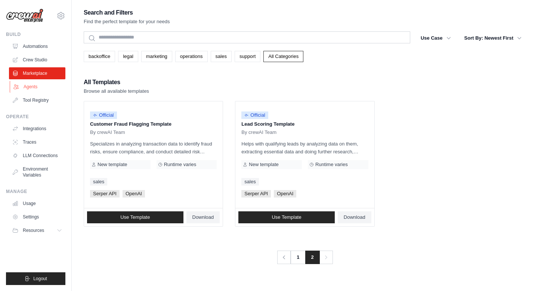
click at [28, 83] on link "Agents" at bounding box center [38, 87] width 56 height 12
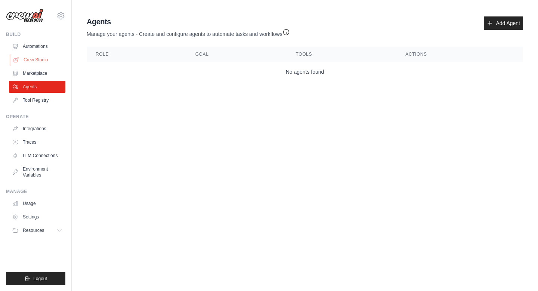
click at [34, 58] on link "Crew Studio" at bounding box center [38, 60] width 56 height 12
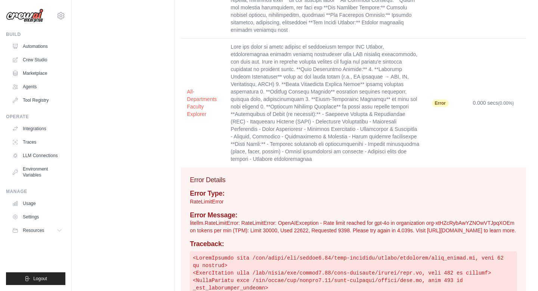
scroll to position [167, 0]
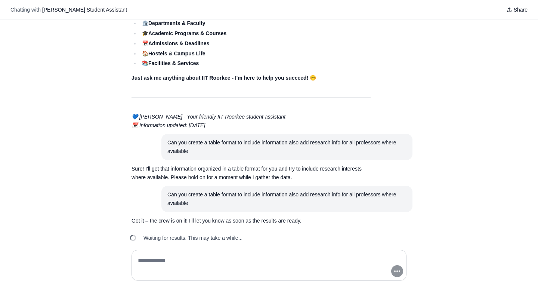
scroll to position [766, 0]
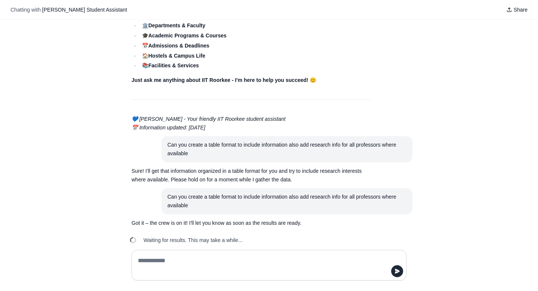
scroll to position [766, 0]
